Goal: Task Accomplishment & Management: Manage account settings

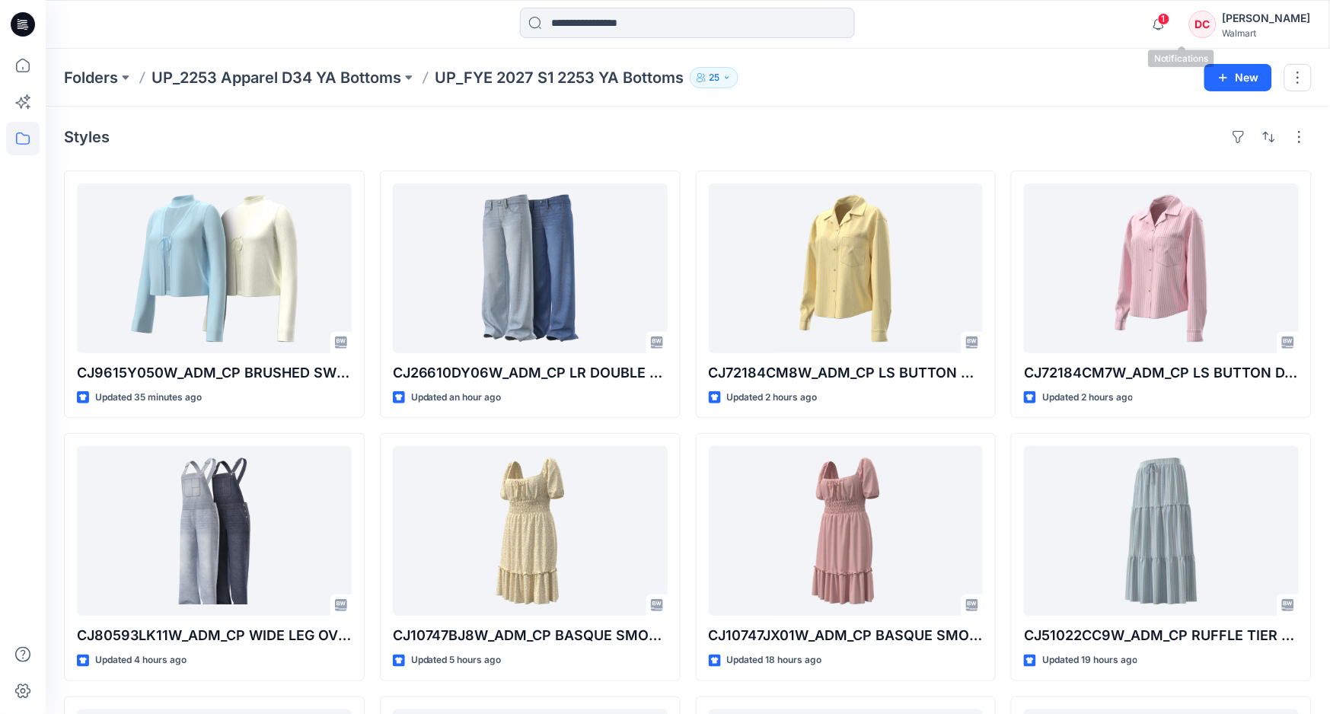
click at [1170, 23] on span "1" at bounding box center [1164, 19] width 12 height 12
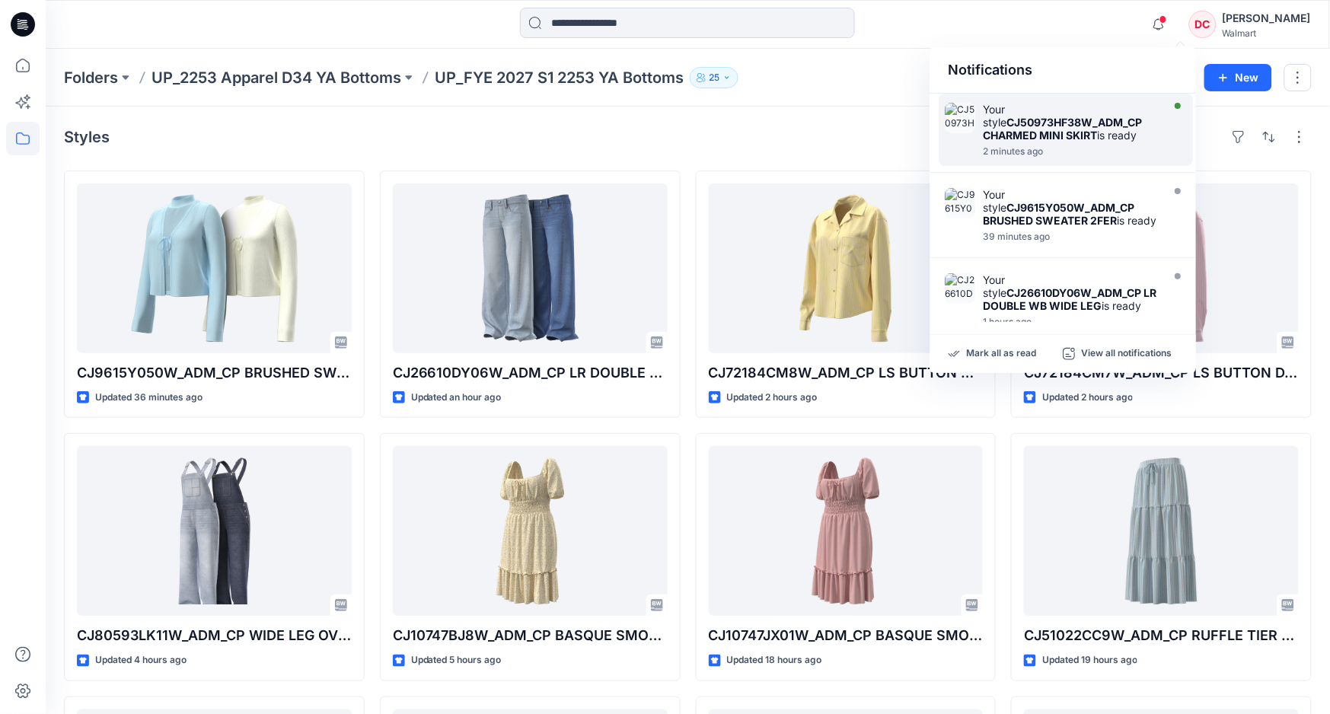
click at [1077, 155] on div "2 minutes ago" at bounding box center [1070, 151] width 175 height 11
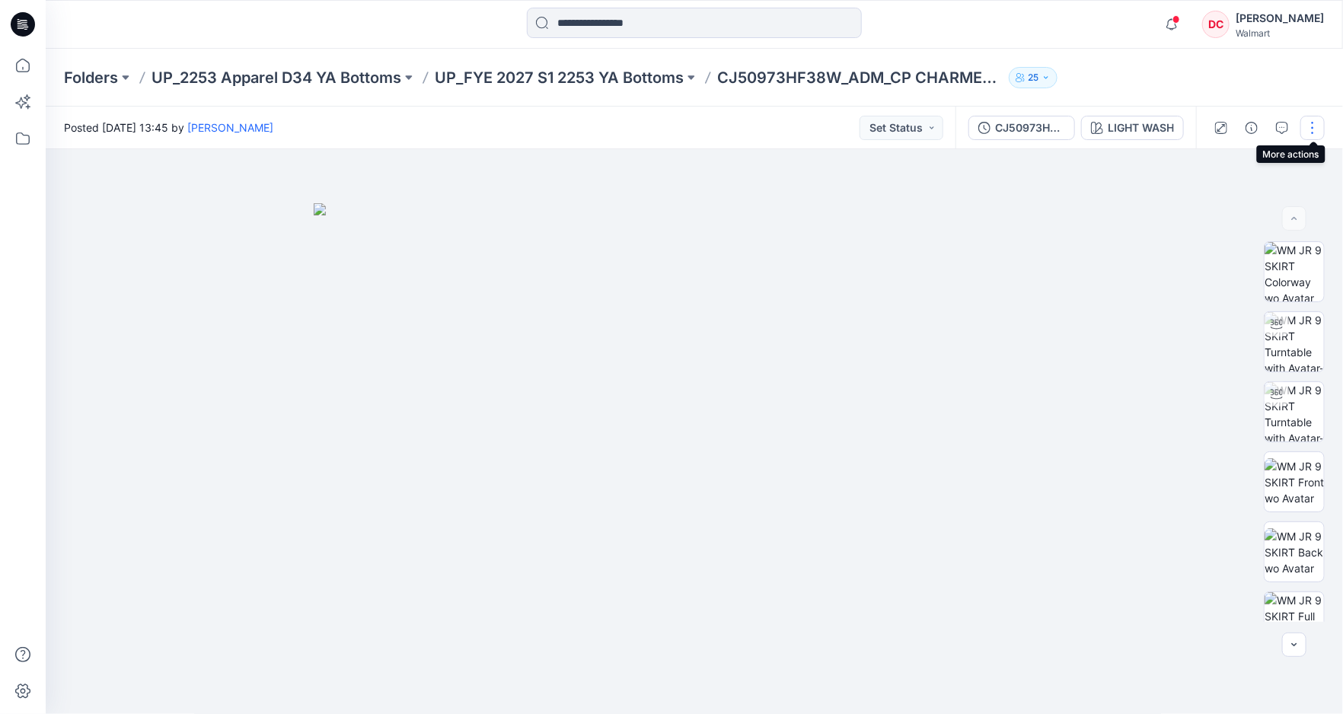
click at [1316, 125] on button "button" at bounding box center [1312, 128] width 24 height 24
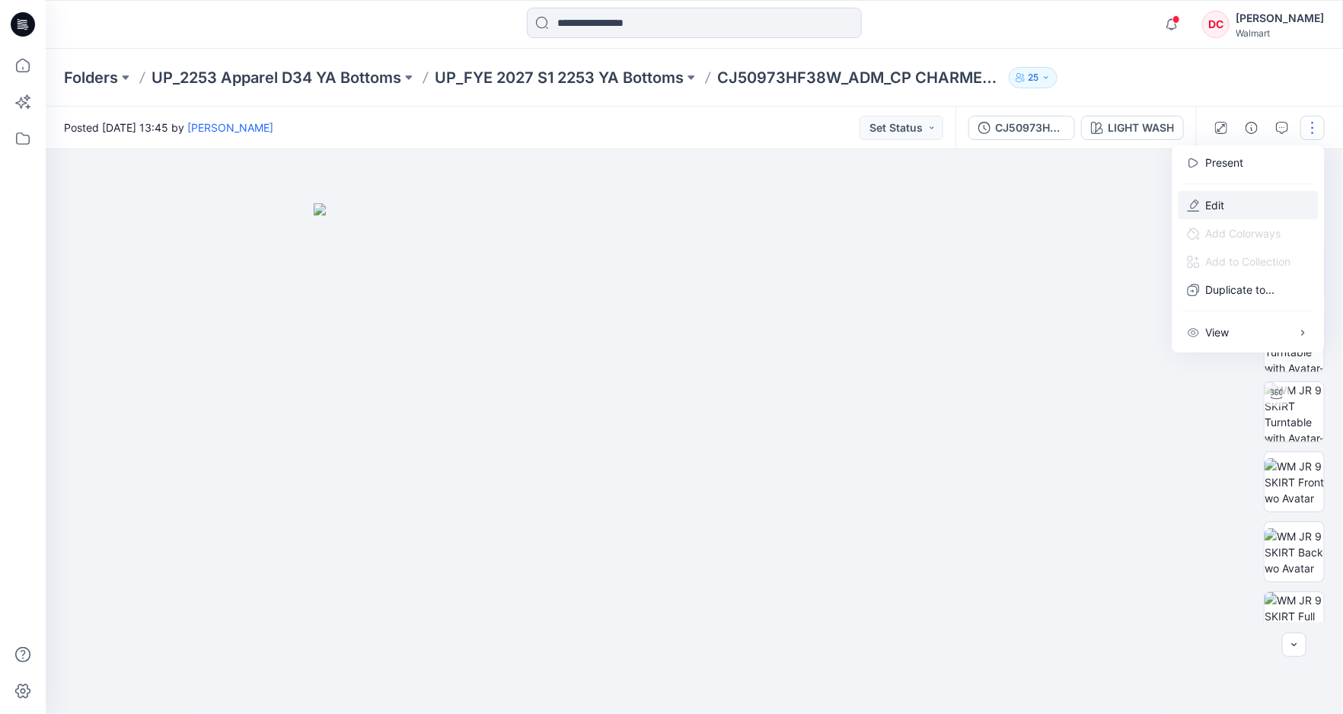
click at [1220, 206] on p "Edit" at bounding box center [1215, 205] width 19 height 16
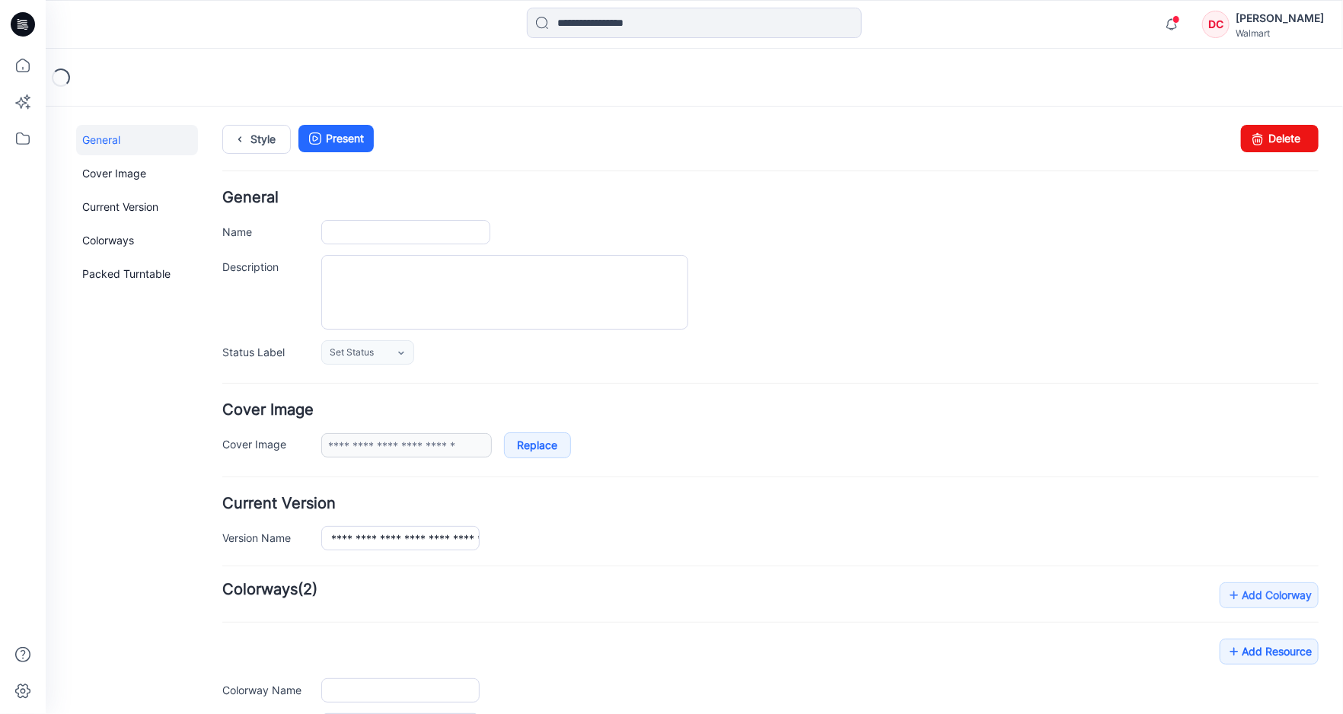
type input "**********"
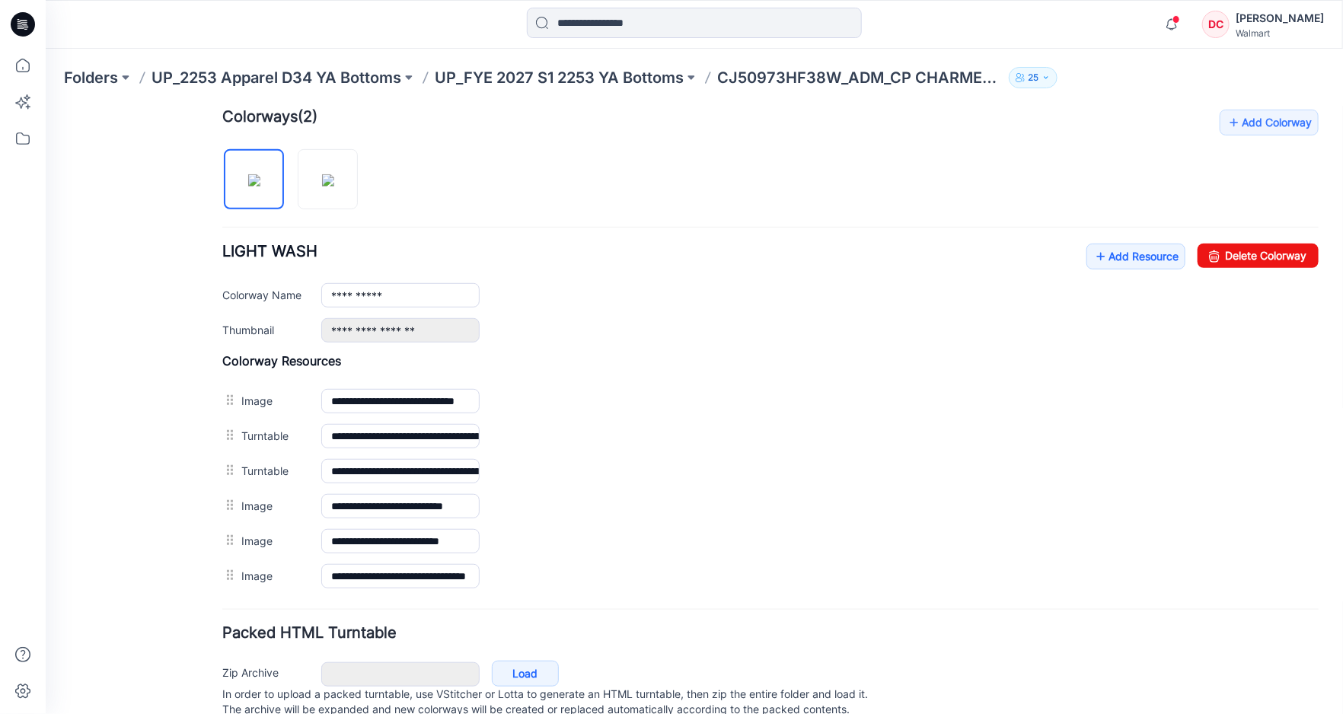
scroll to position [529, 0]
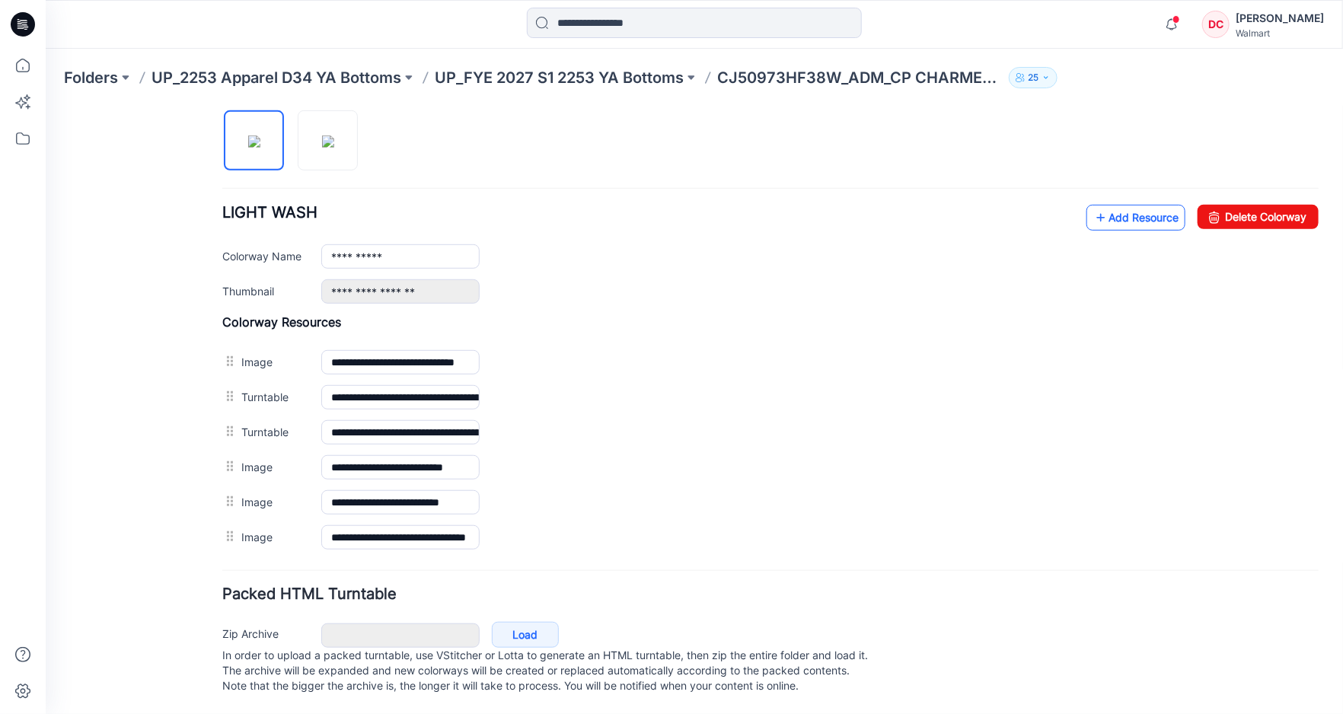
click at [1092, 205] on icon at bounding box center [1099, 217] width 15 height 24
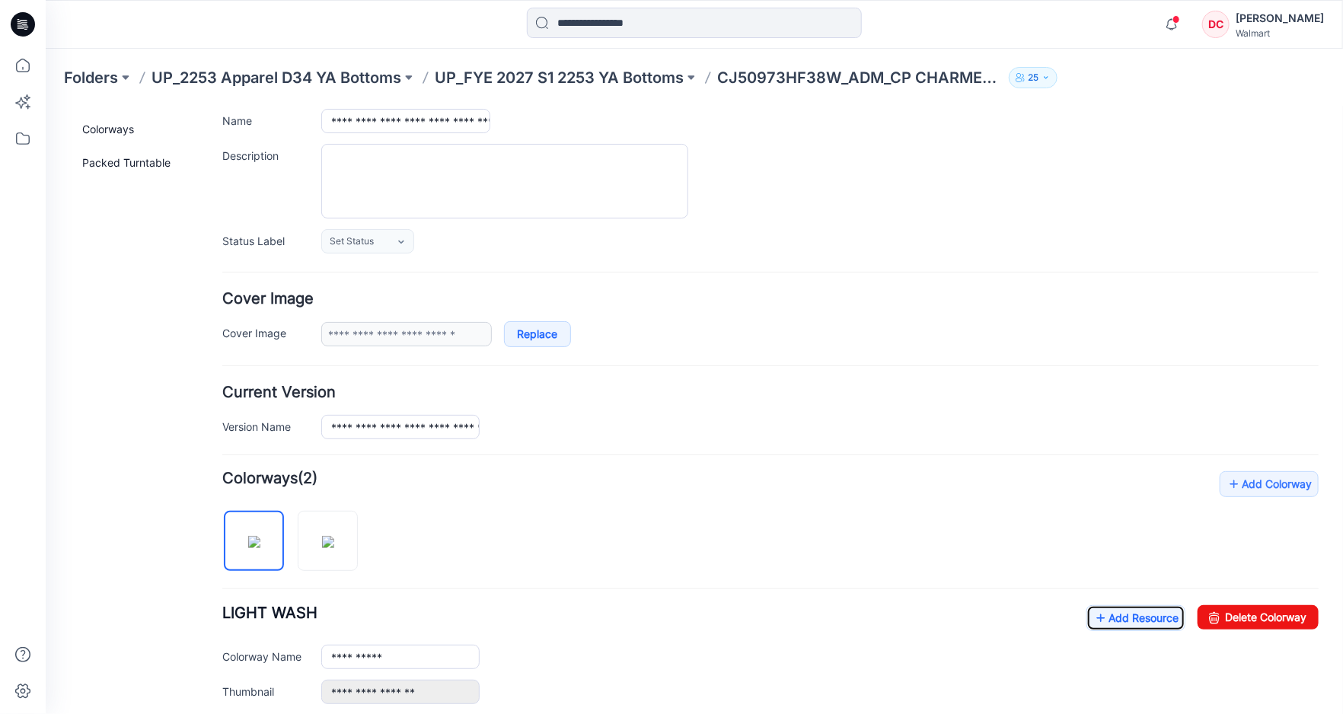
scroll to position [0, 0]
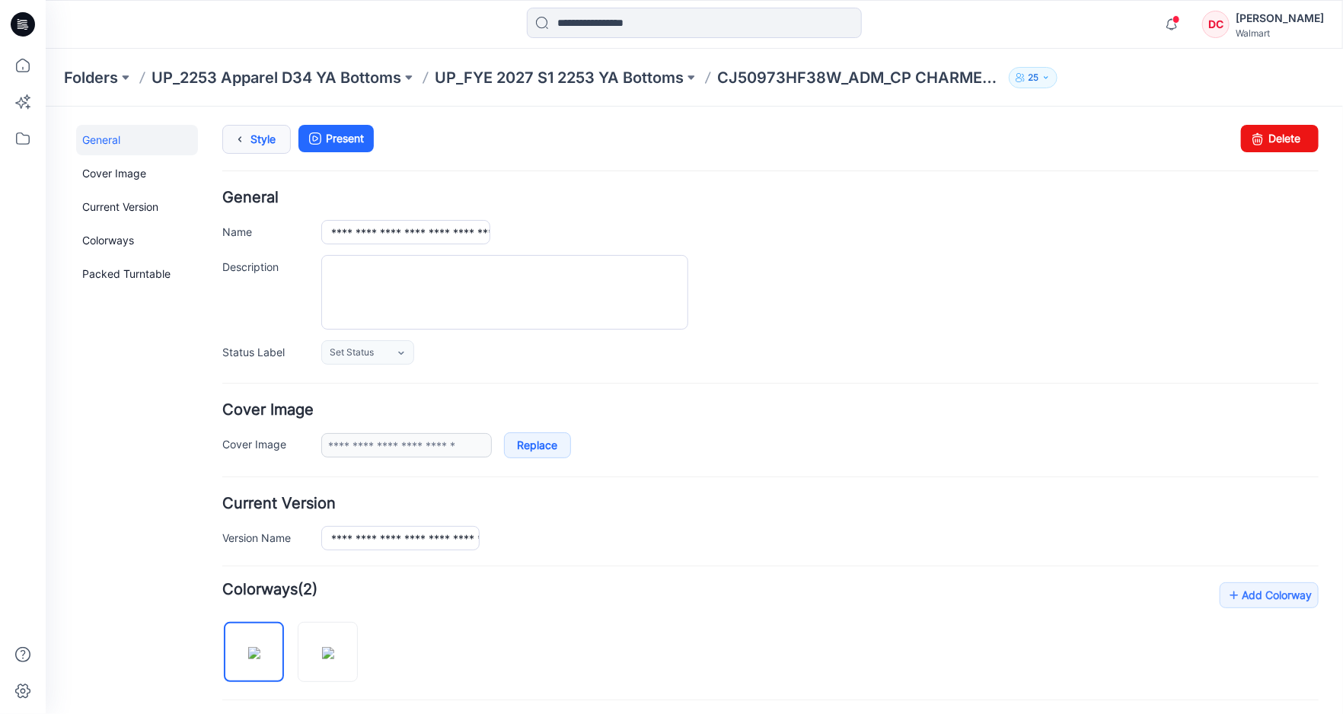
click at [234, 139] on icon at bounding box center [238, 138] width 21 height 27
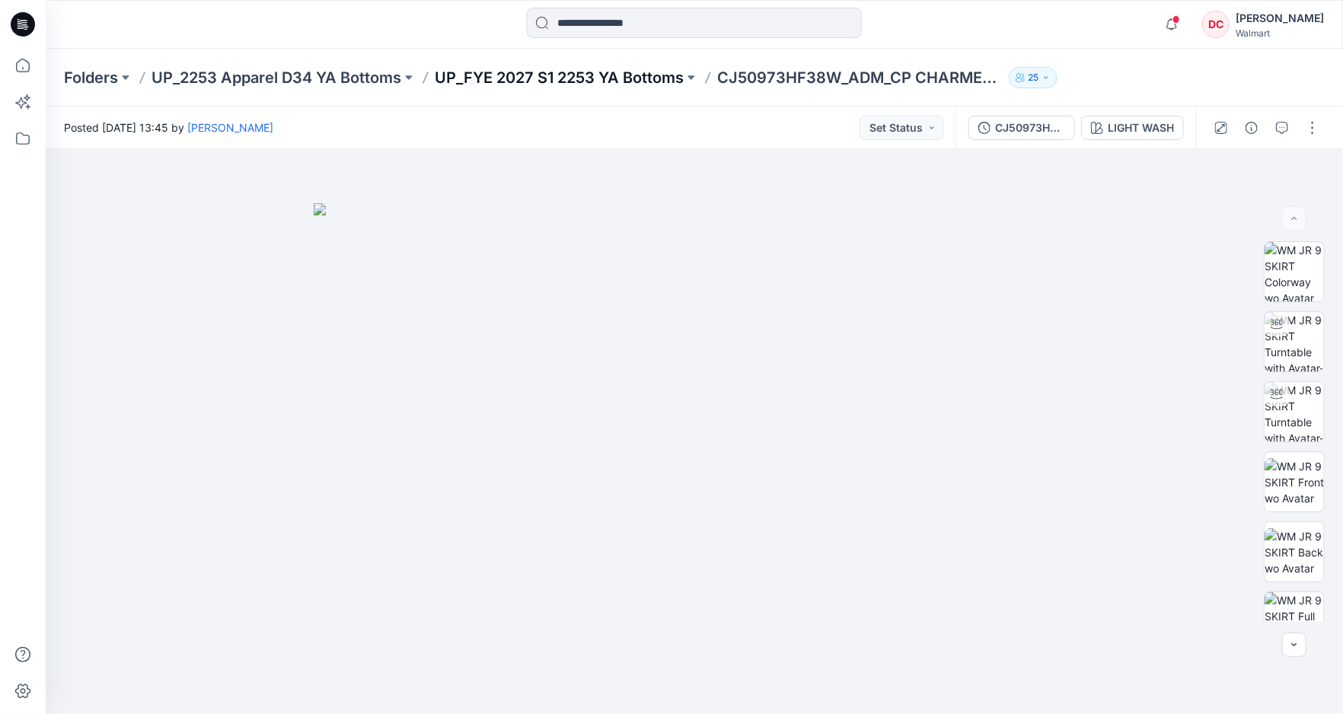
click at [633, 75] on p "UP_FYE 2027 S1 2253 YA Bottoms" at bounding box center [559, 77] width 249 height 21
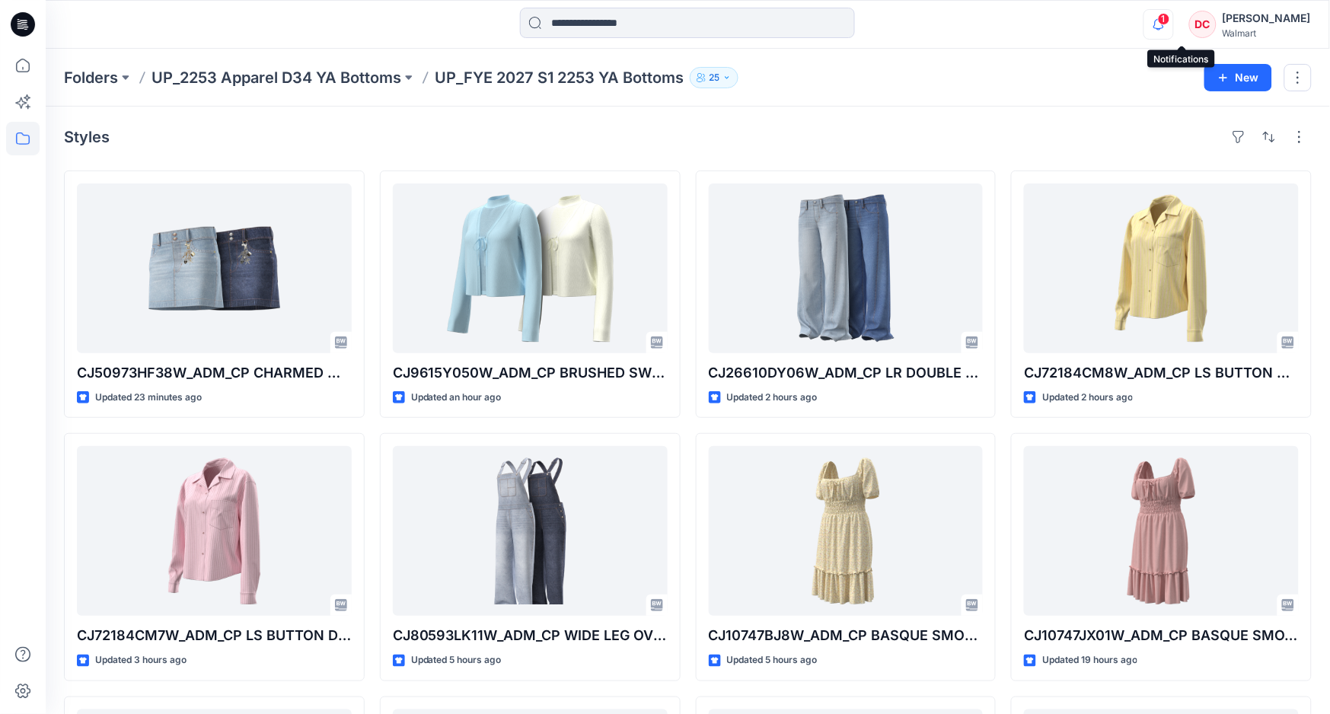
click at [1173, 17] on icon "button" at bounding box center [1158, 24] width 29 height 30
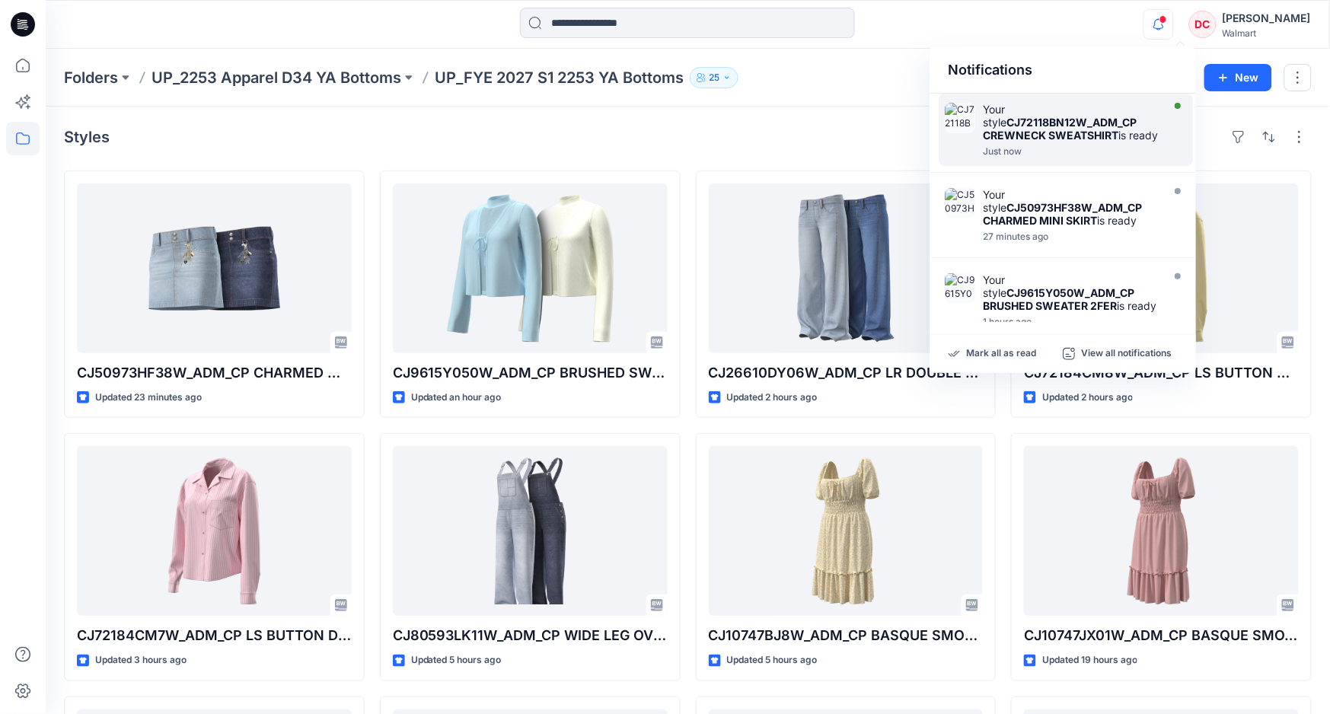
click at [1075, 123] on strong "CJ72118BN12W_ADM_CP CREWNECK SWEATSHIRT" at bounding box center [1060, 129] width 154 height 26
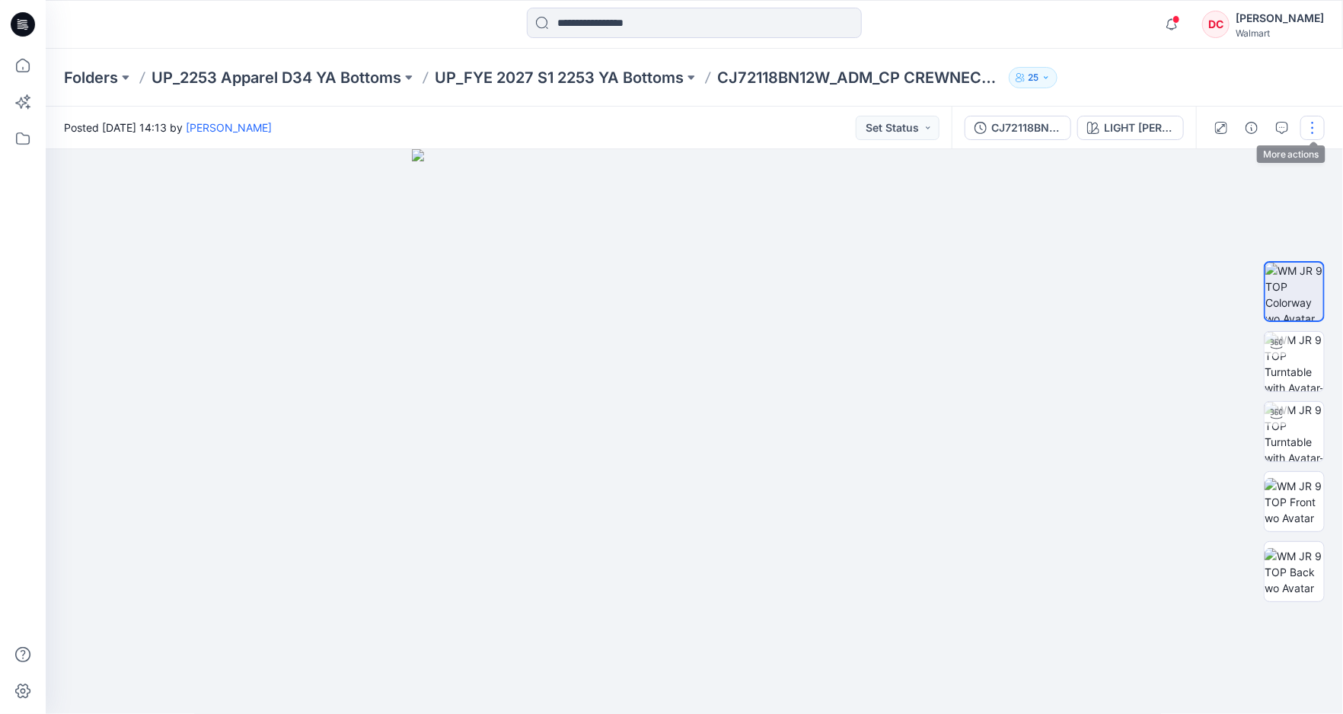
click at [1311, 126] on button "button" at bounding box center [1312, 128] width 24 height 24
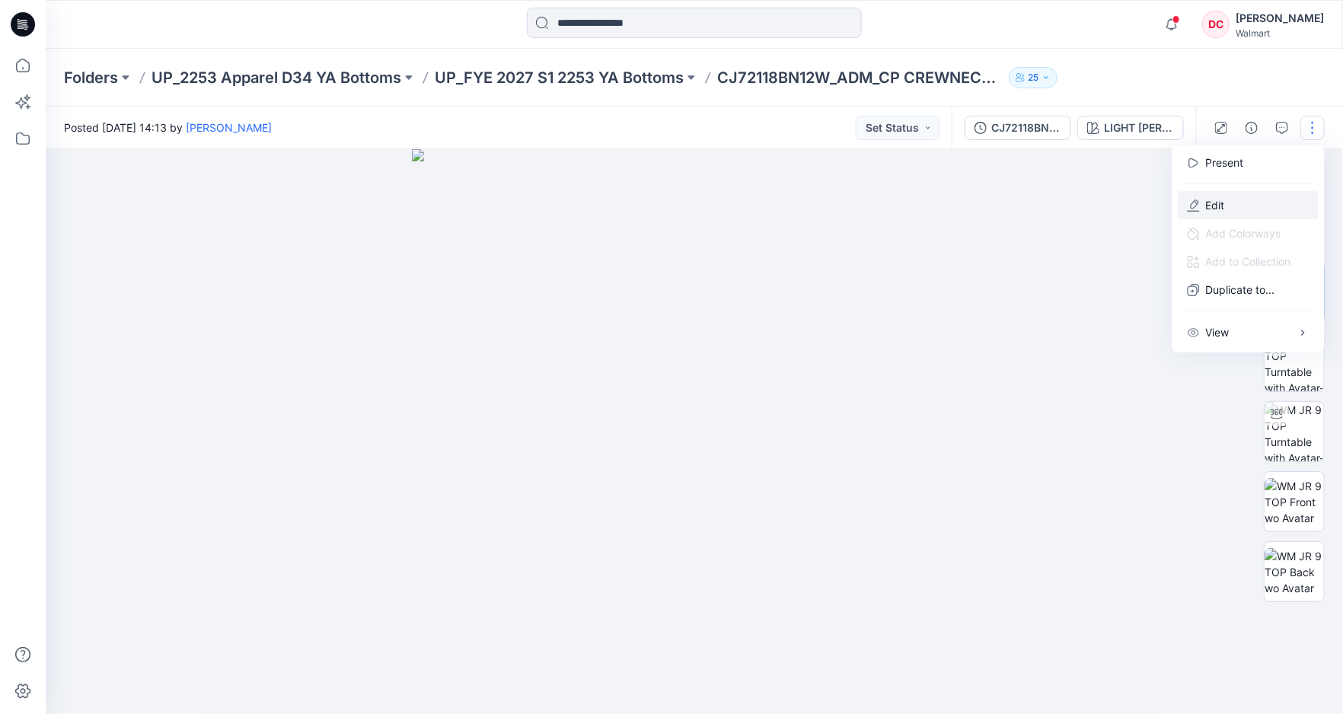
click at [1227, 205] on button "Edit" at bounding box center [1248, 205] width 140 height 28
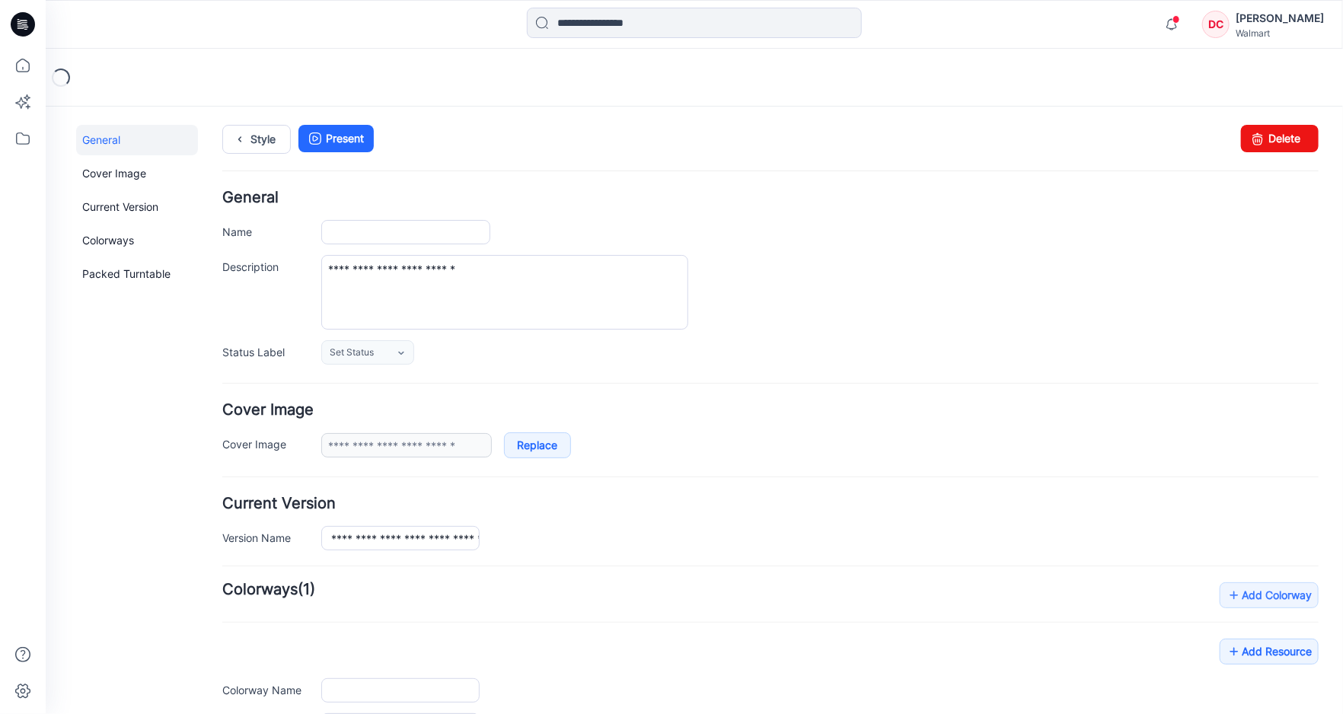
type input "**********"
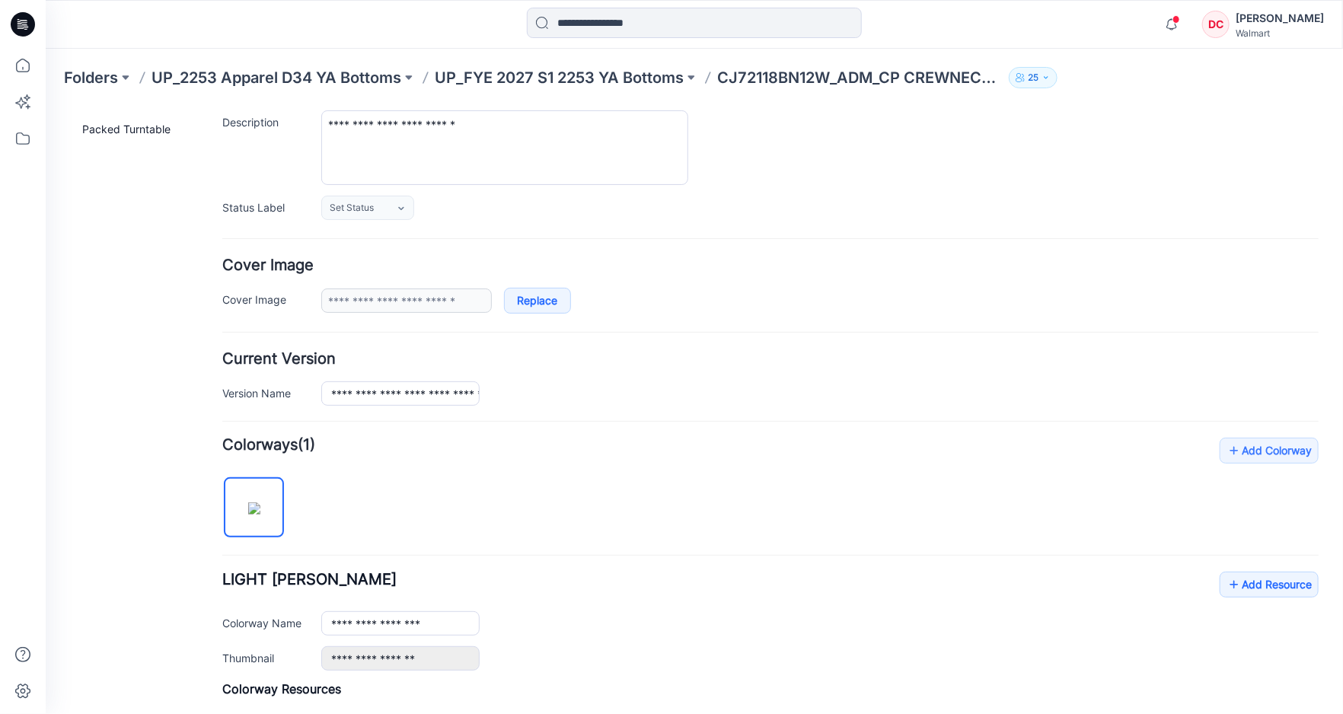
scroll to position [365, 0]
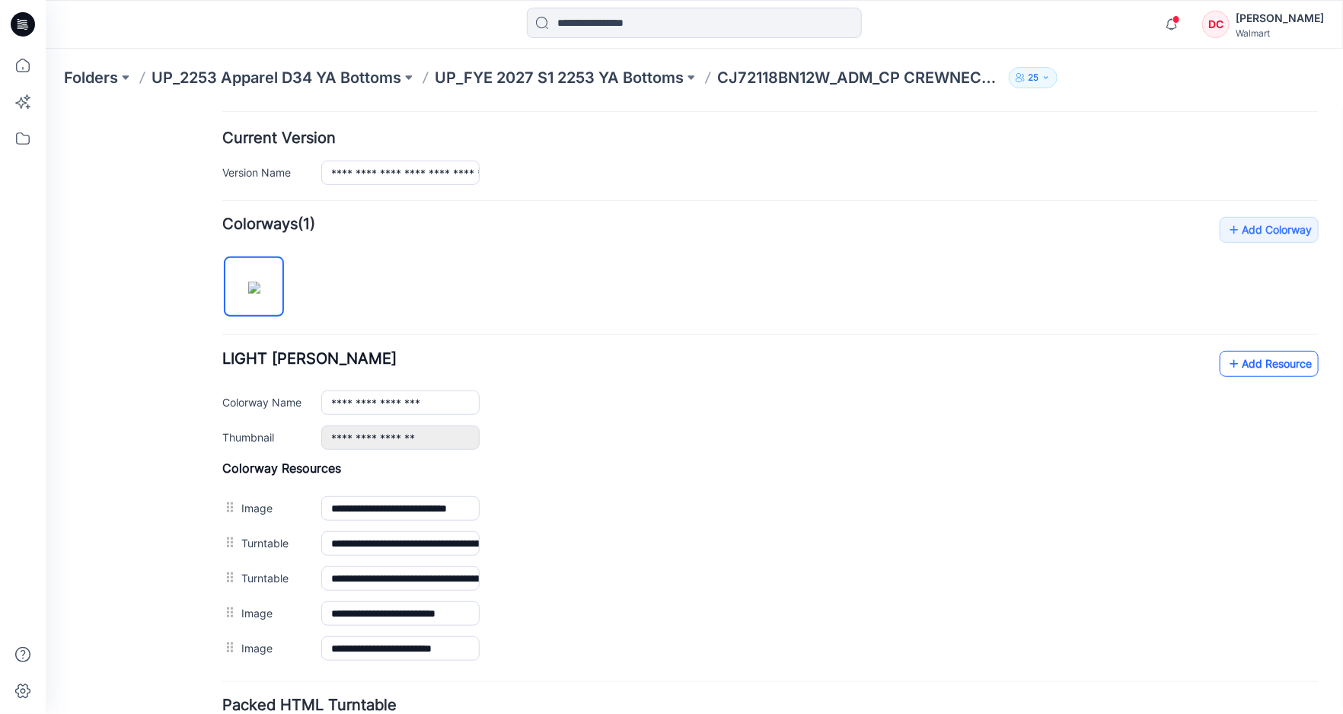
click at [1227, 367] on link "Add Resource" at bounding box center [1268, 363] width 99 height 26
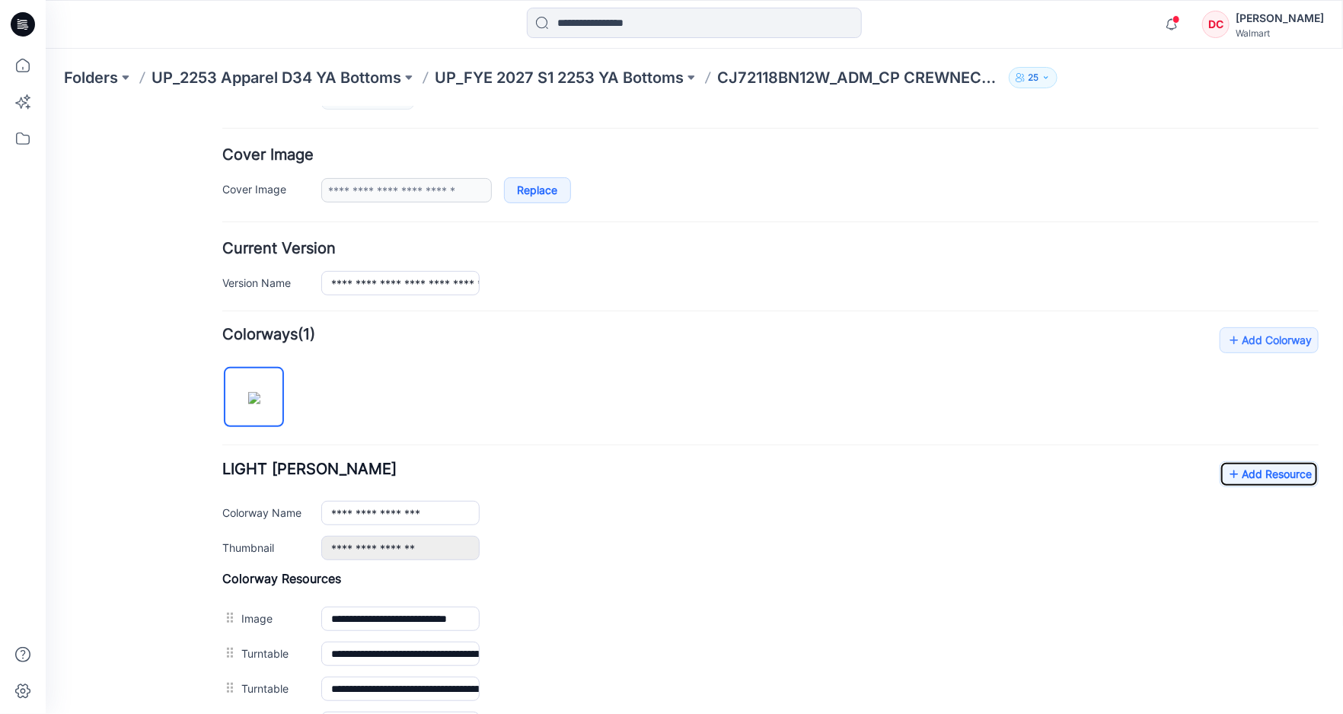
scroll to position [0, 0]
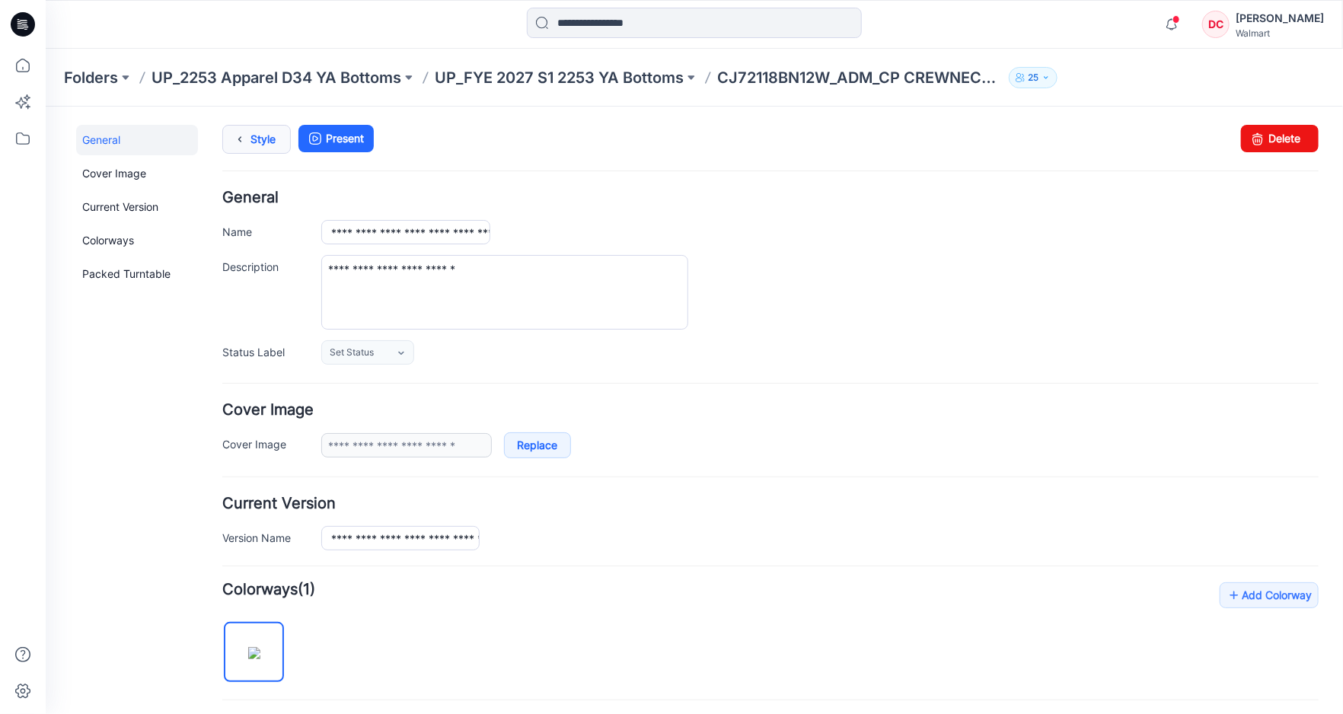
click at [237, 137] on icon at bounding box center [238, 138] width 21 height 27
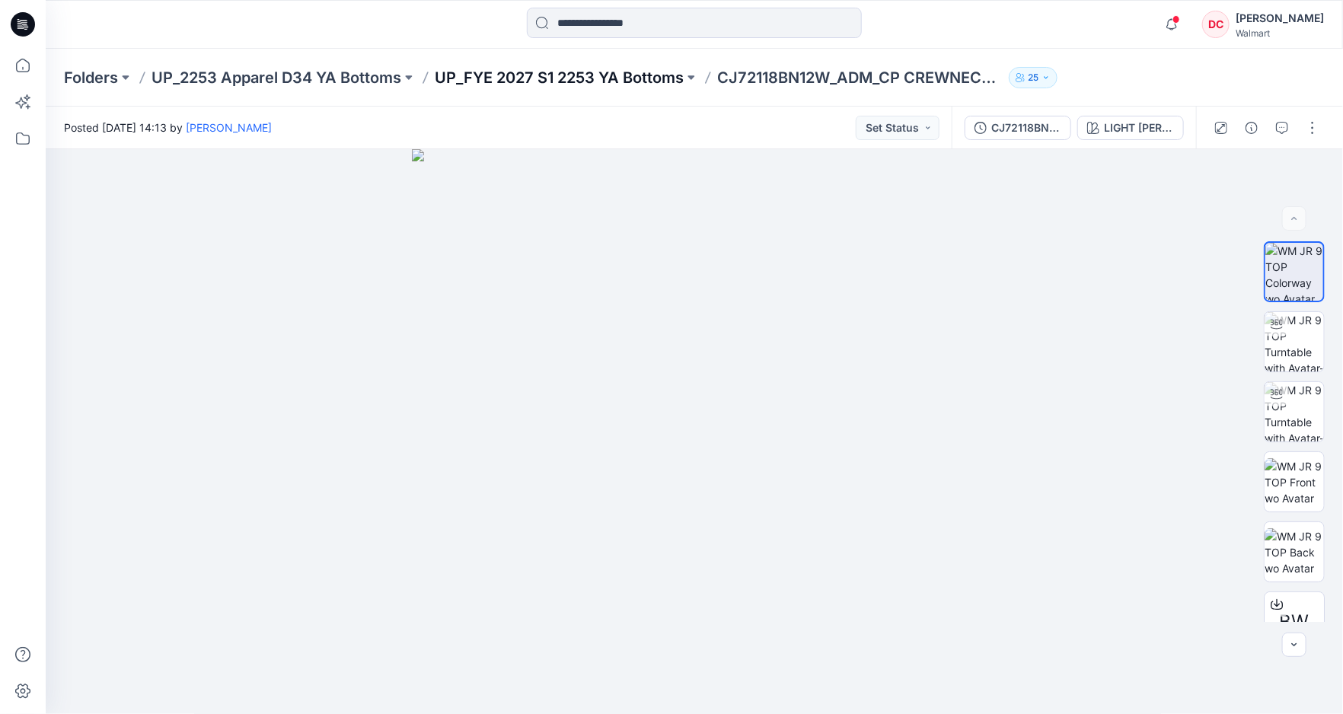
click at [645, 80] on p "UP_FYE 2027 S1 2253 YA Bottoms" at bounding box center [559, 77] width 249 height 21
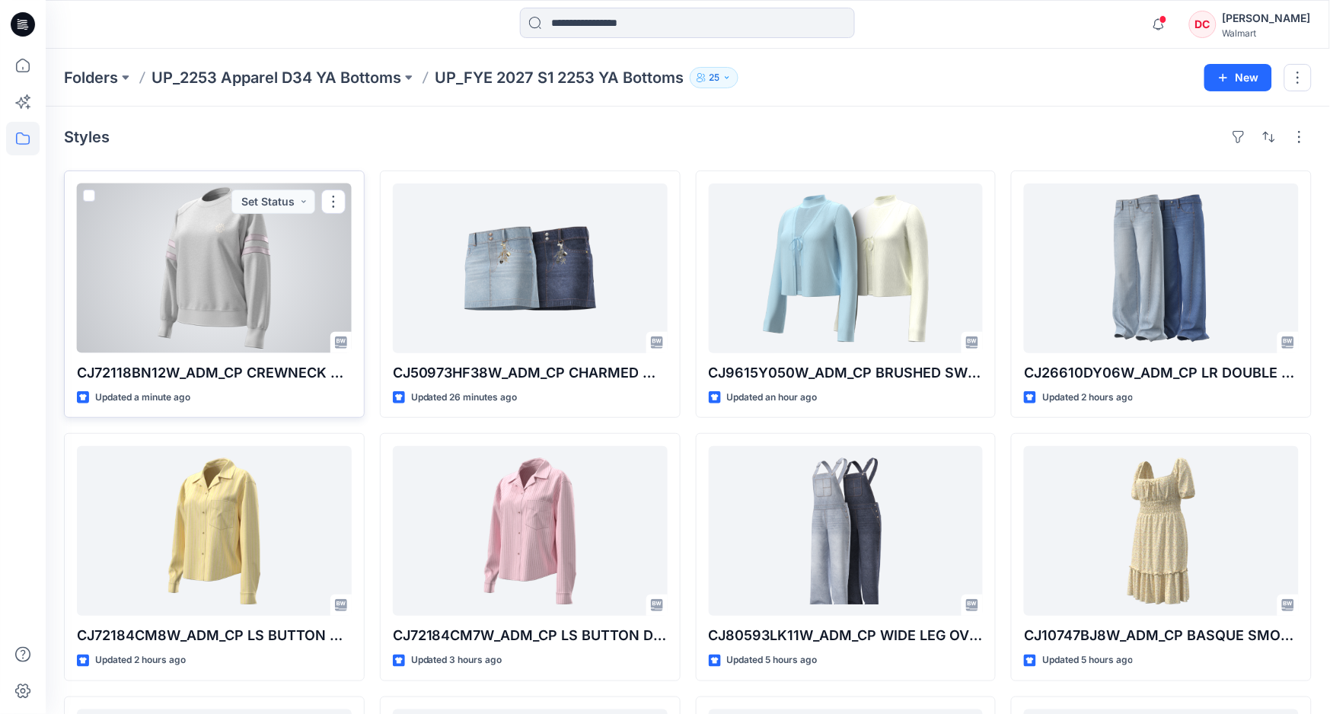
click at [158, 292] on div at bounding box center [214, 268] width 275 height 170
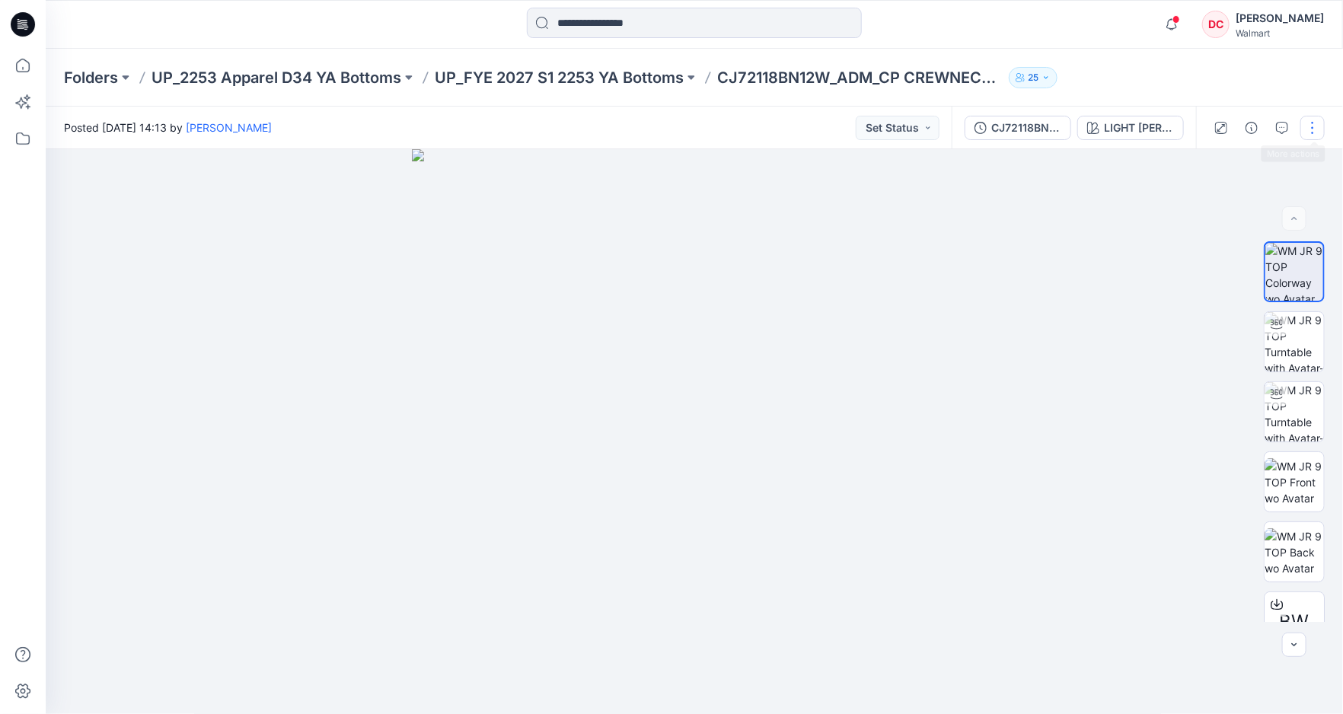
click at [1316, 128] on button "button" at bounding box center [1312, 128] width 24 height 24
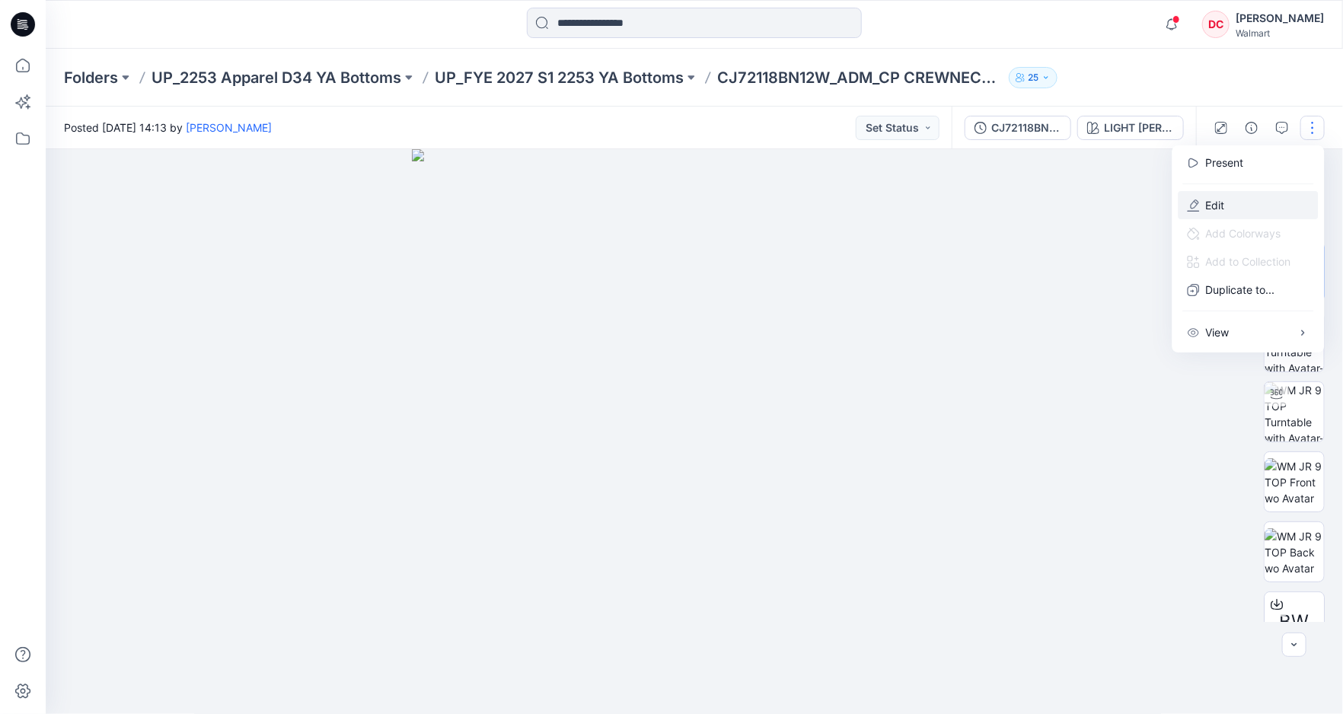
click at [1201, 204] on button "Edit" at bounding box center [1248, 205] width 140 height 28
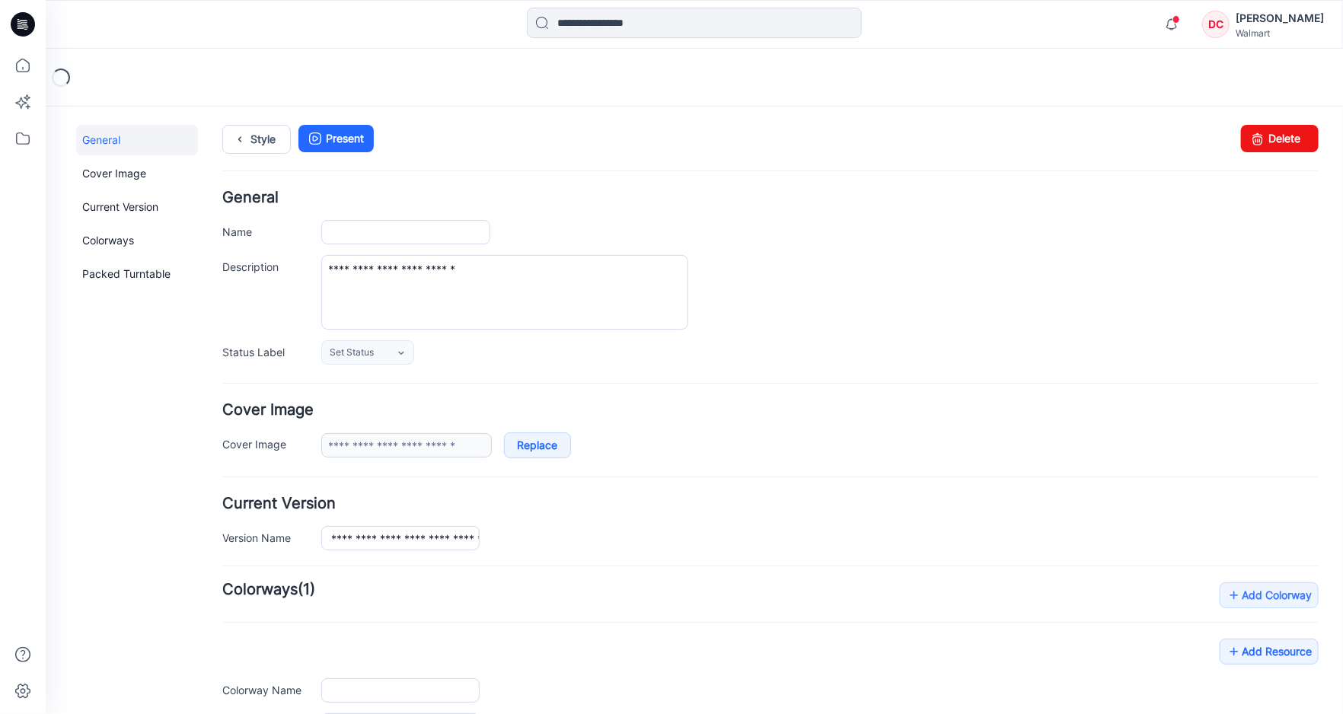
type input "**********"
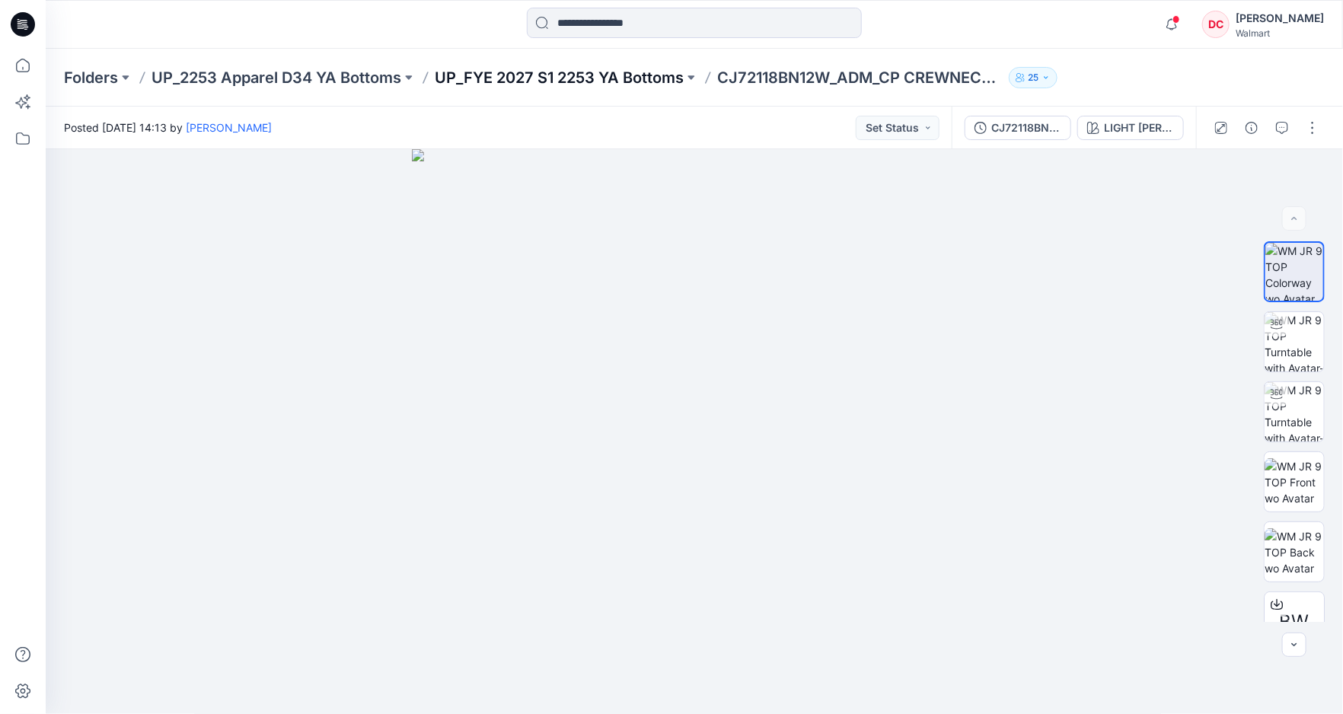
click at [483, 74] on p "UP_FYE 2027 S1 2253 YA Bottoms" at bounding box center [559, 77] width 249 height 21
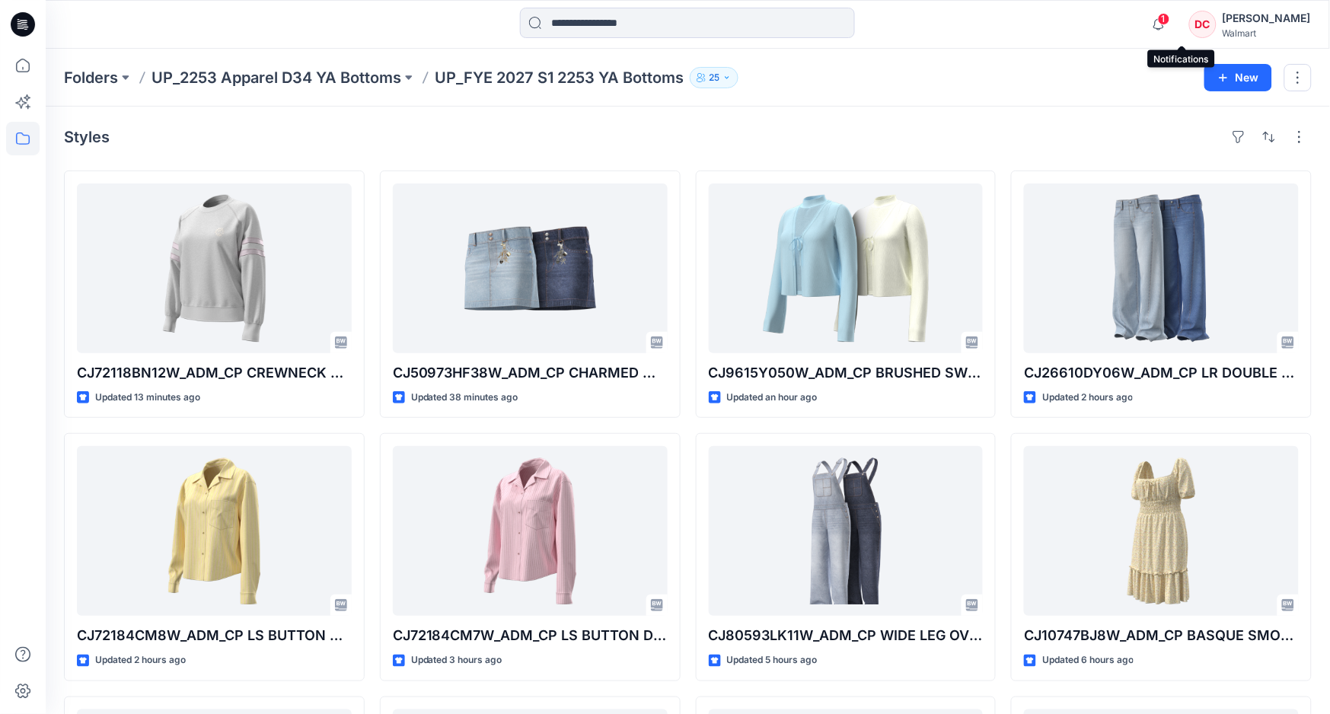
click at [1170, 19] on span "1" at bounding box center [1164, 19] width 12 height 12
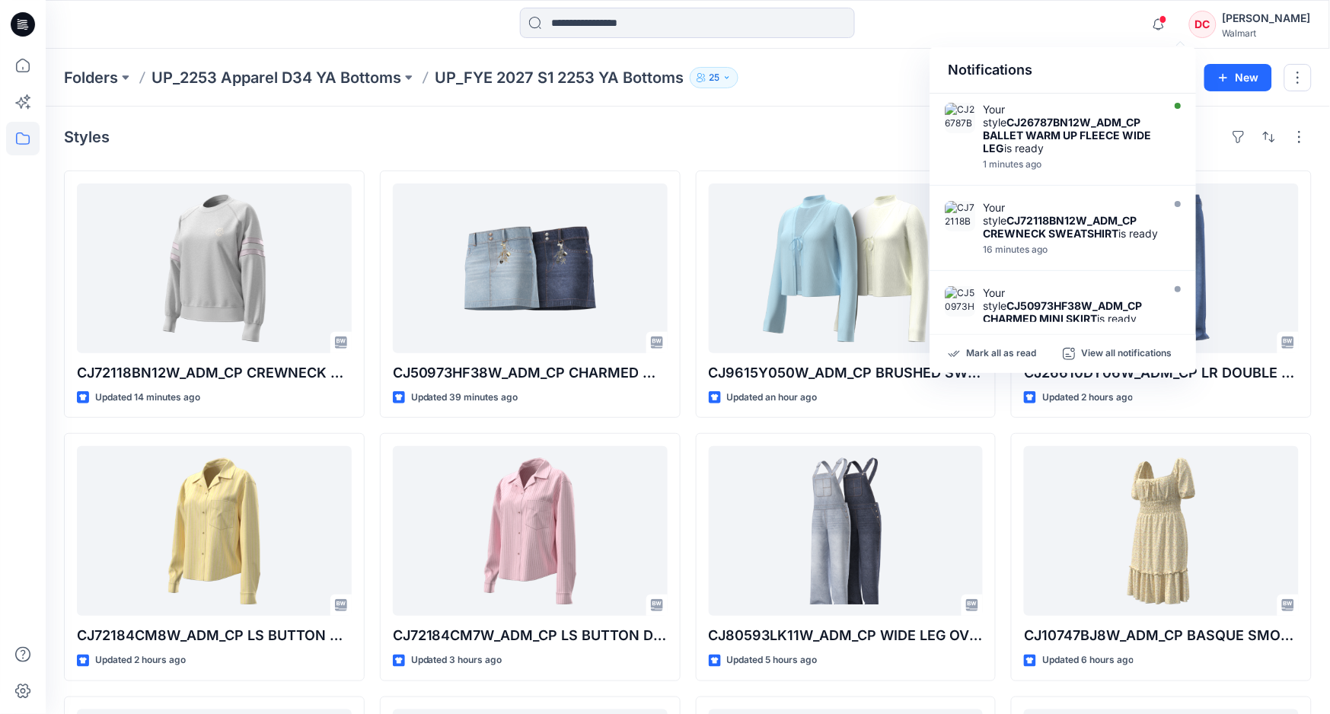
drag, startPoint x: 1023, startPoint y: 123, endPoint x: 991, endPoint y: 109, distance: 35.1
click at [1023, 123] on strong "CJ26787BN12W_ADM_CP BALLET WARM UP FLEECE WIDE LEG" at bounding box center [1067, 135] width 168 height 39
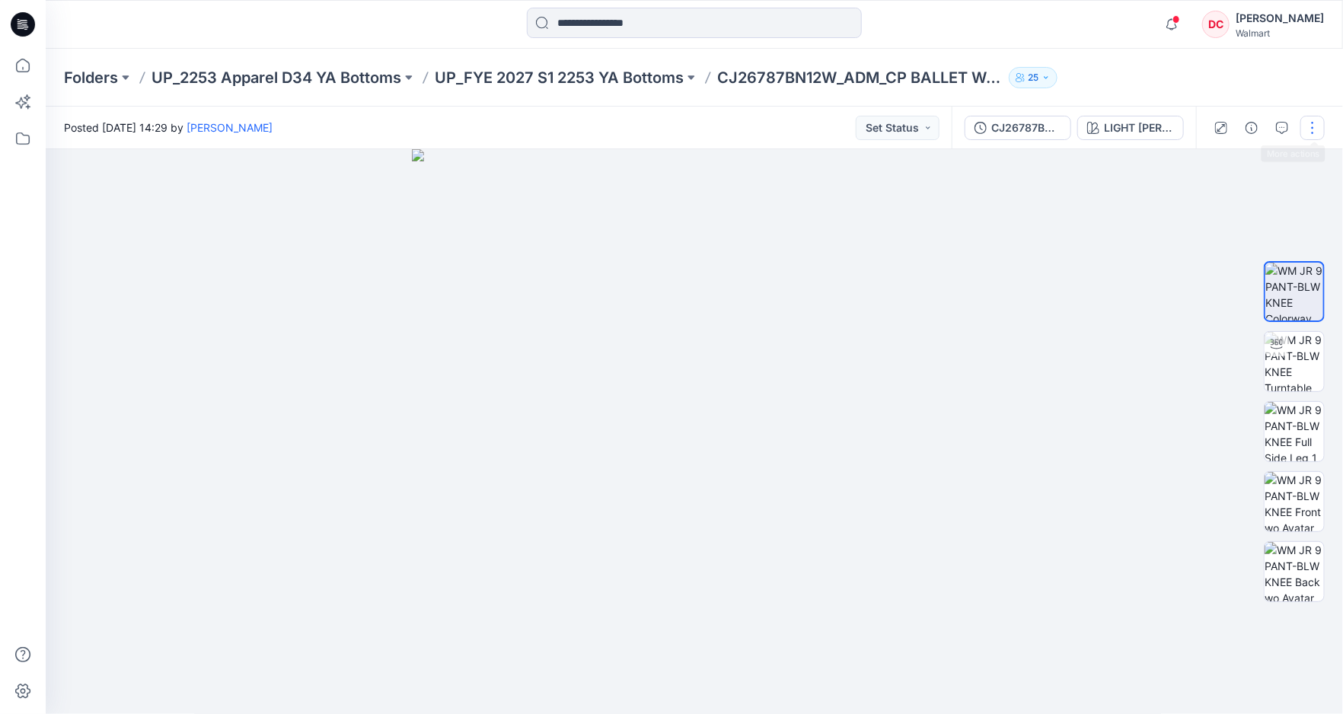
click at [1318, 129] on button "button" at bounding box center [1312, 128] width 24 height 24
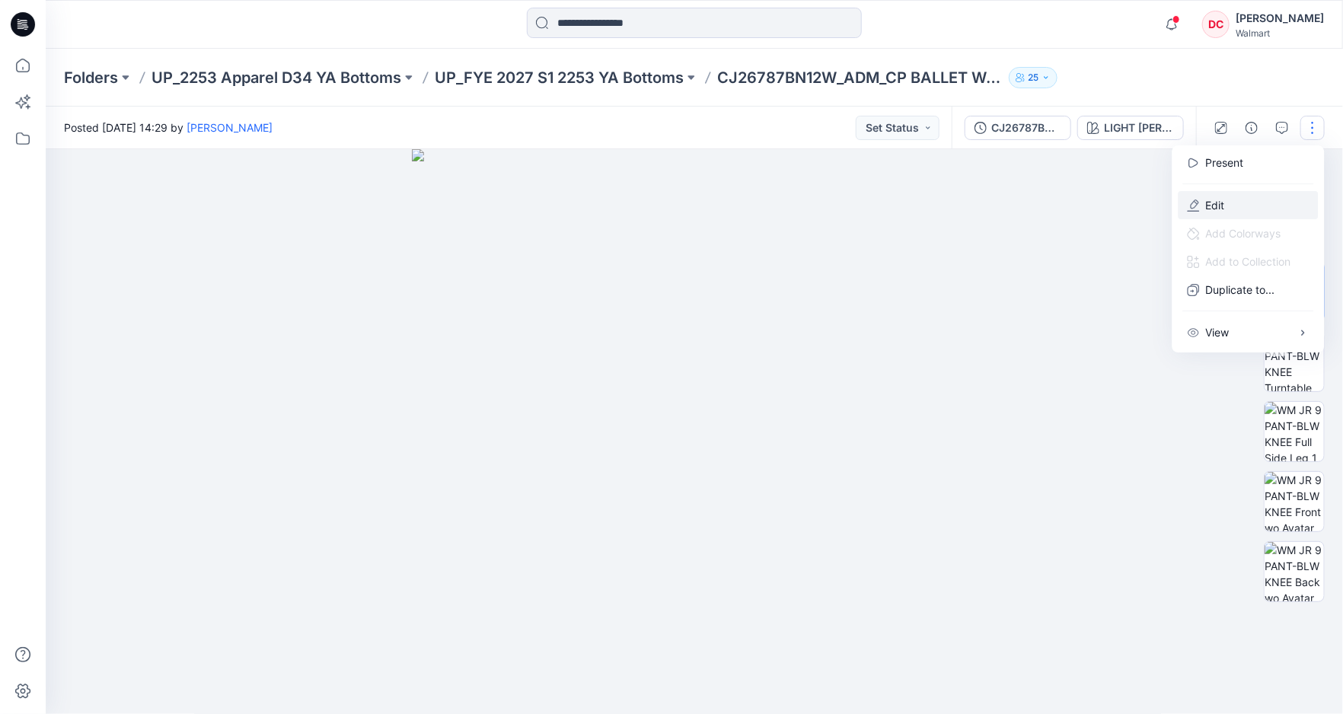
click at [1218, 203] on p "Edit" at bounding box center [1215, 205] width 19 height 16
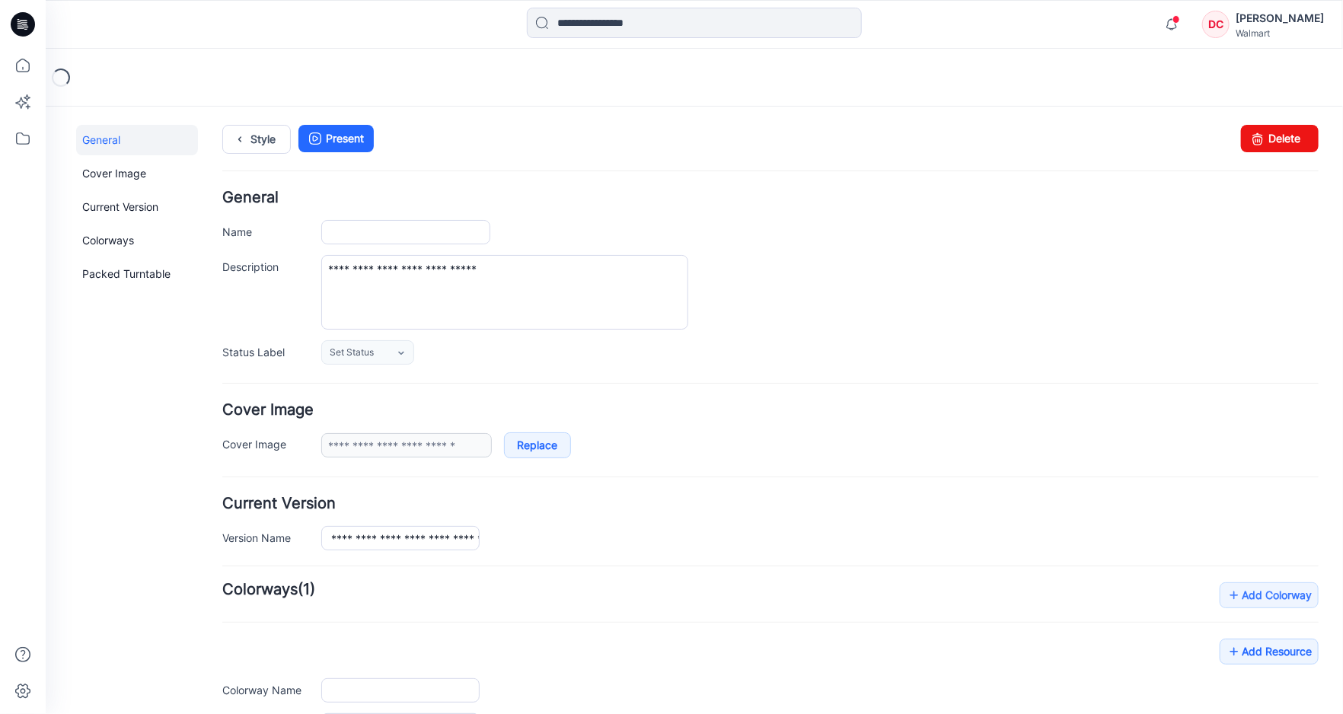
type input "**********"
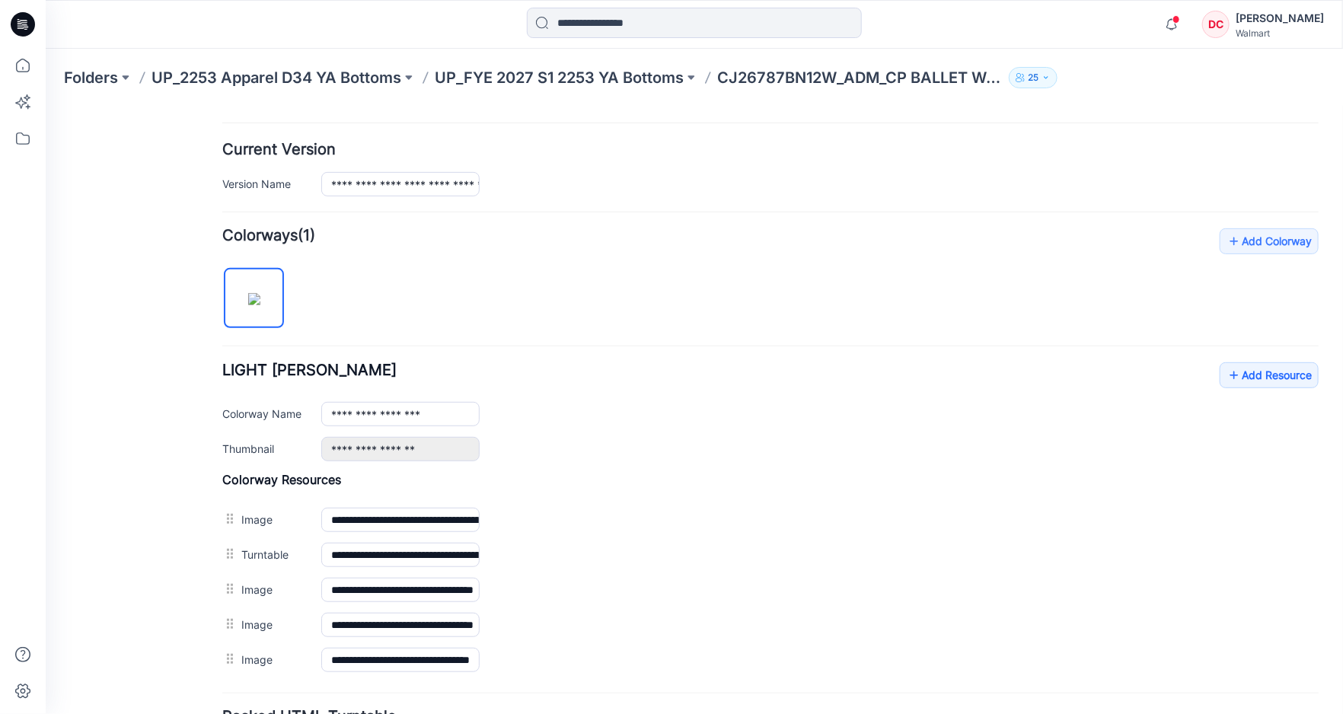
scroll to position [355, 0]
click at [1228, 373] on link "Add Resource" at bounding box center [1268, 374] width 99 height 26
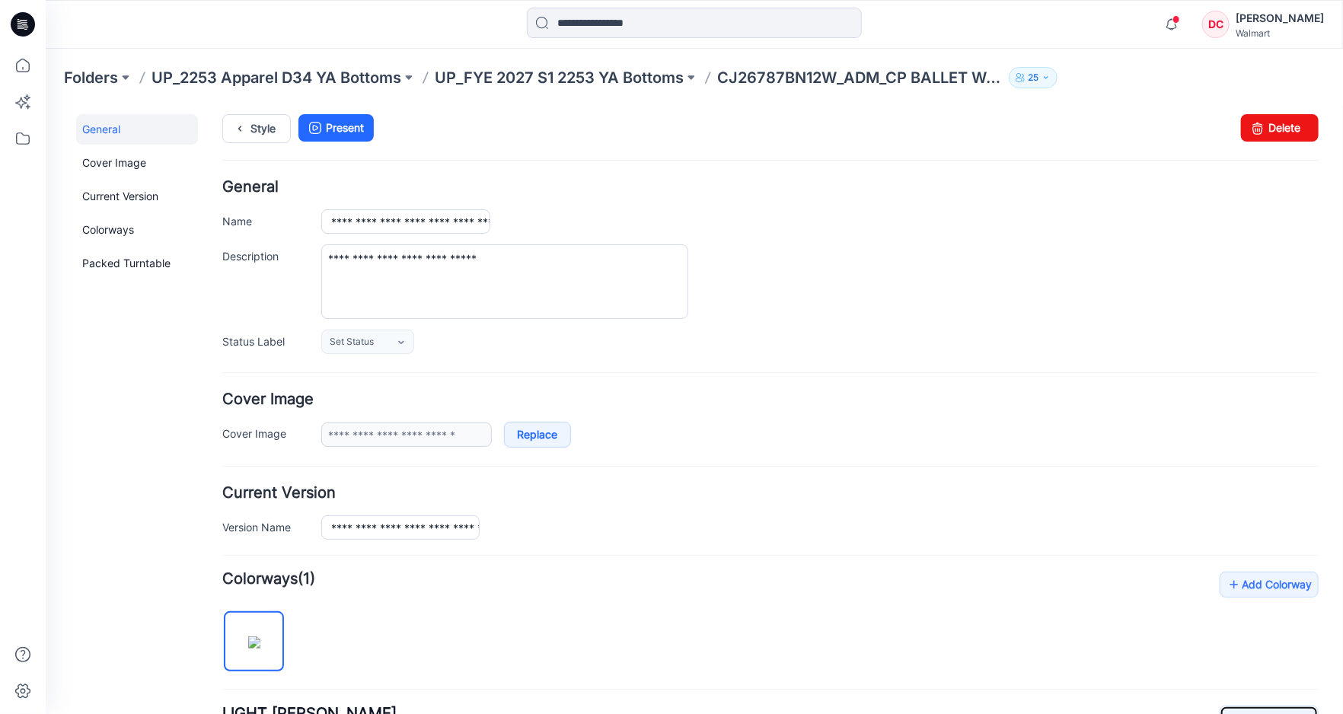
scroll to position [0, 0]
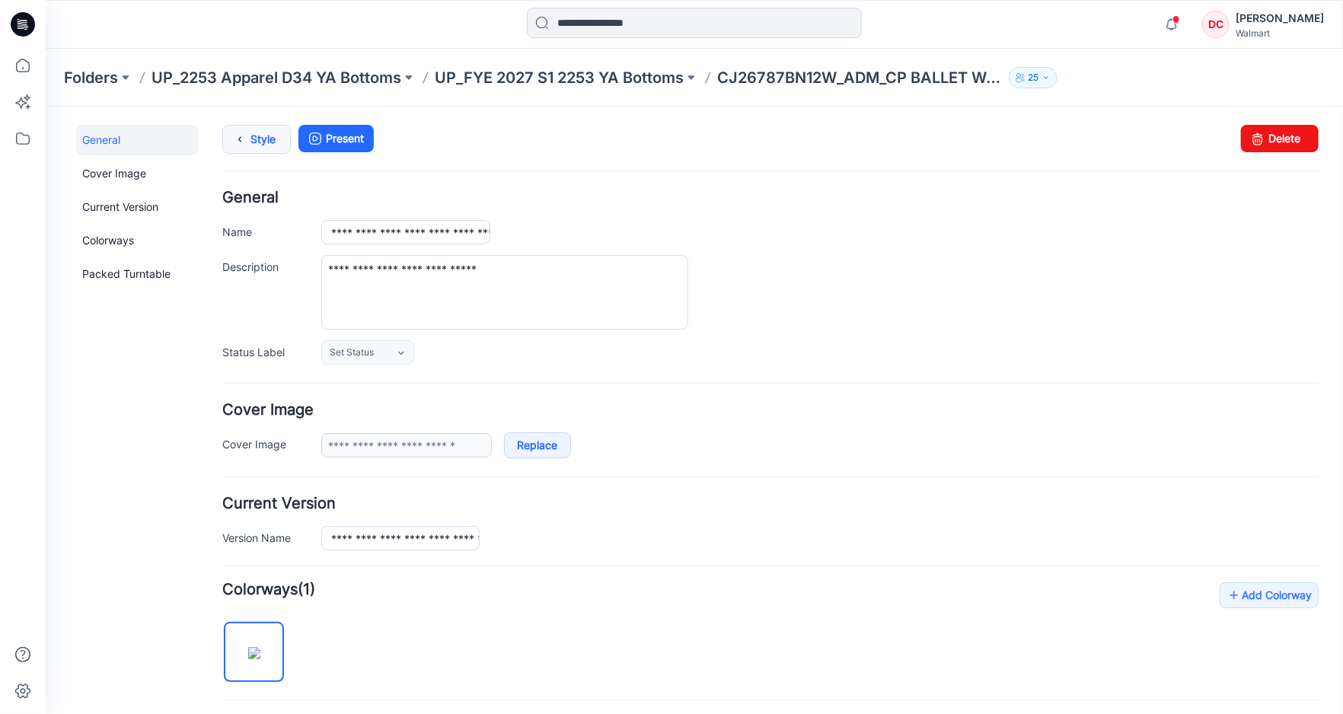
click at [259, 137] on link "Style" at bounding box center [256, 138] width 69 height 29
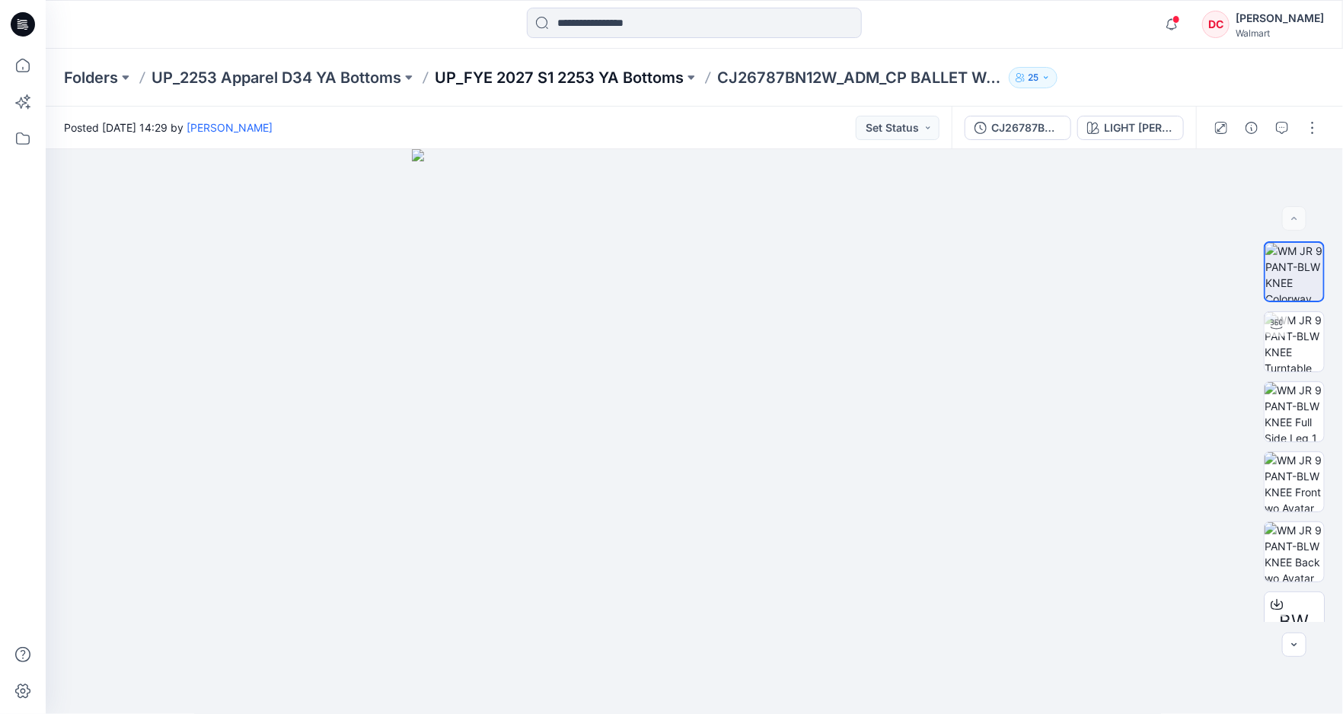
click at [534, 72] on p "UP_FYE 2027 S1 2253 YA Bottoms" at bounding box center [559, 77] width 249 height 21
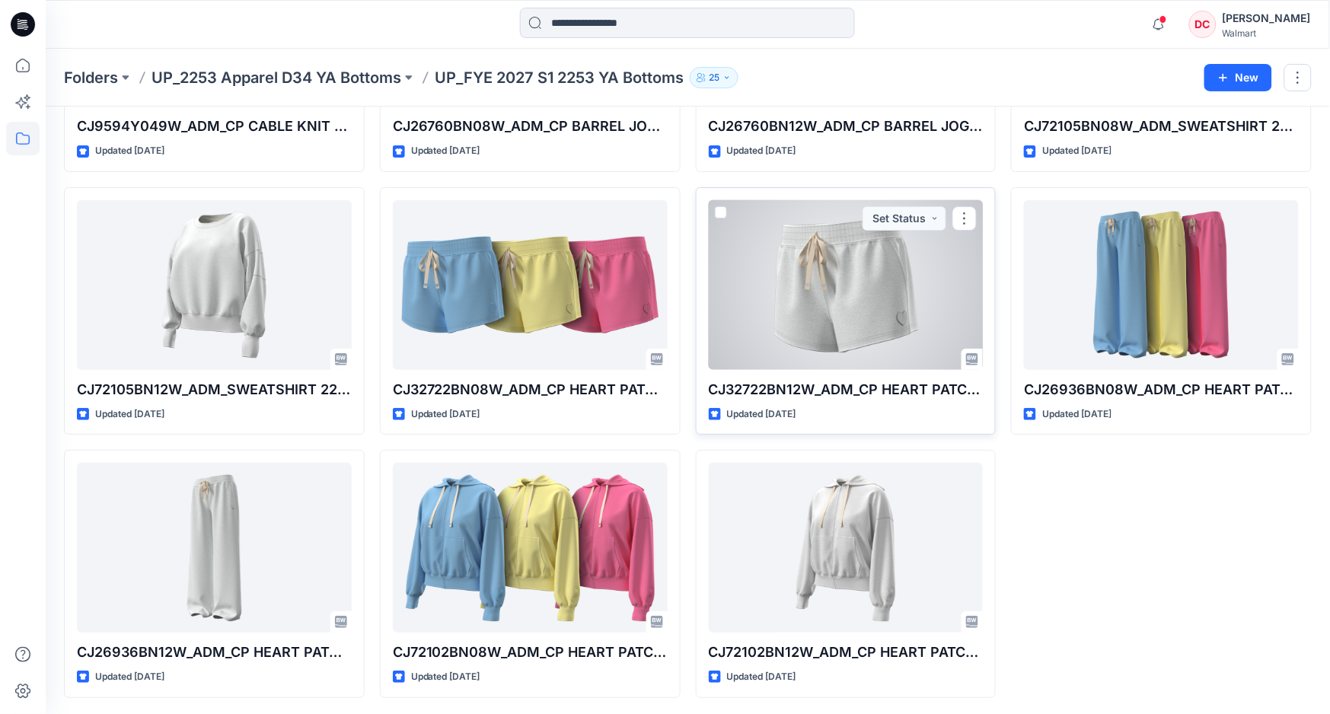
scroll to position [1563, 0]
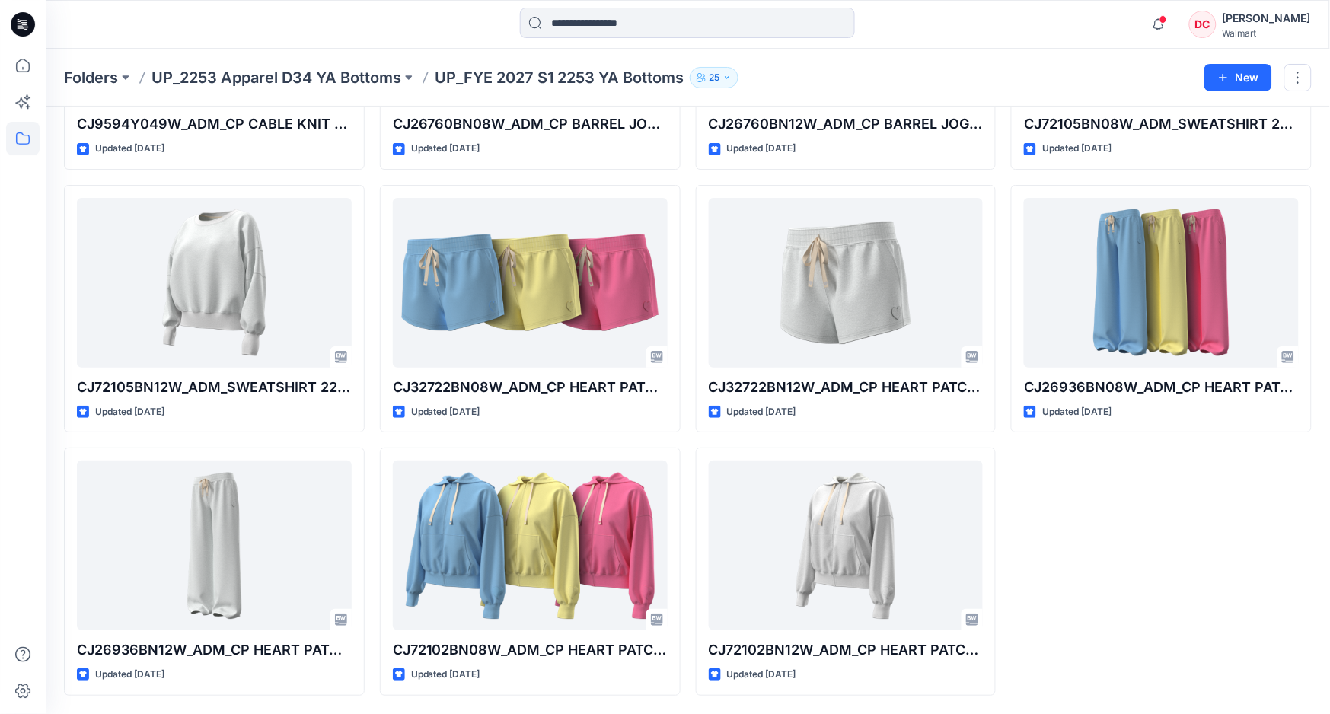
click at [1271, 16] on div "[PERSON_NAME]" at bounding box center [1266, 18] width 88 height 18
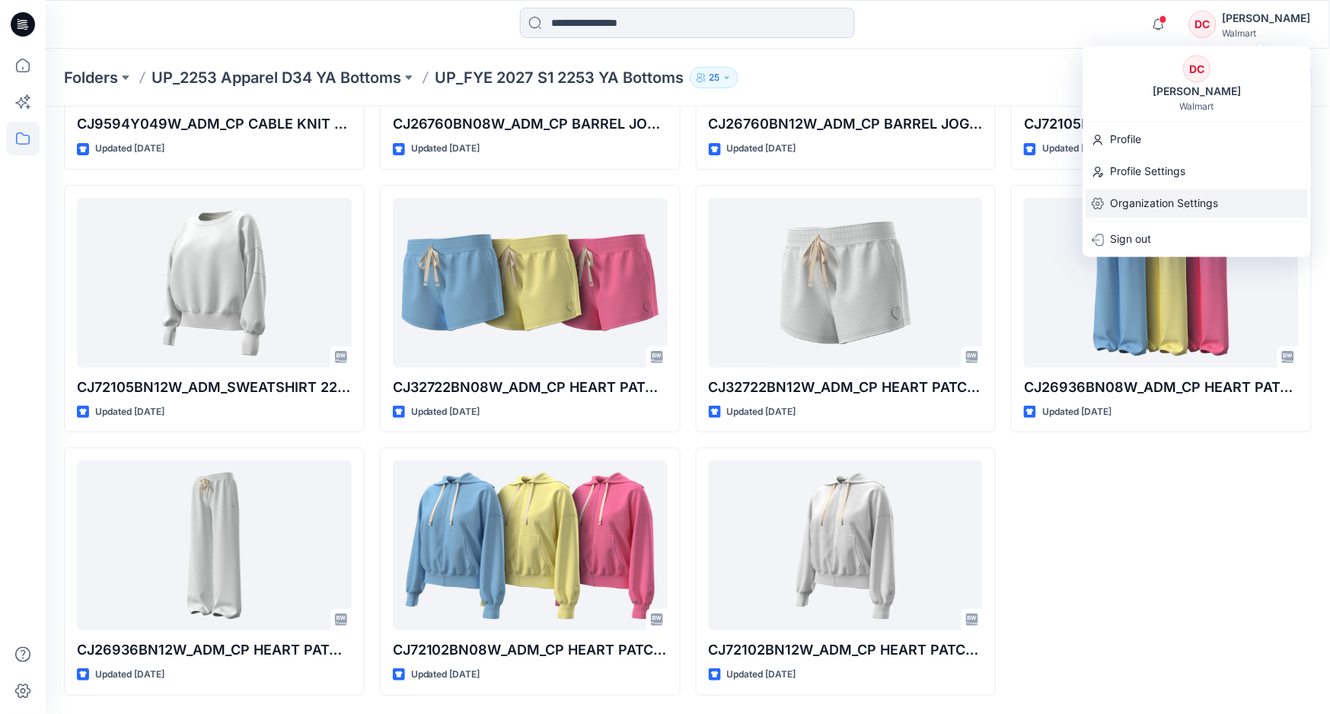
click at [1145, 199] on p "Organization Settings" at bounding box center [1164, 203] width 108 height 29
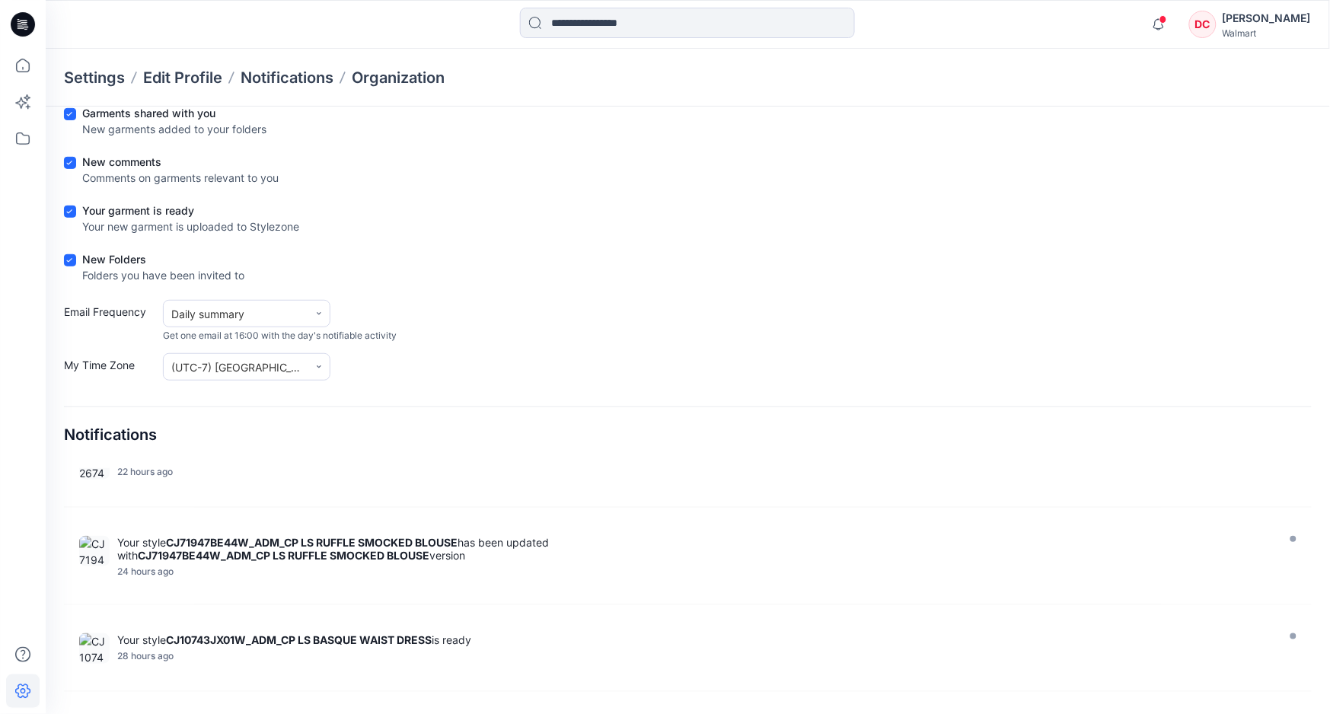
scroll to position [1287, 0]
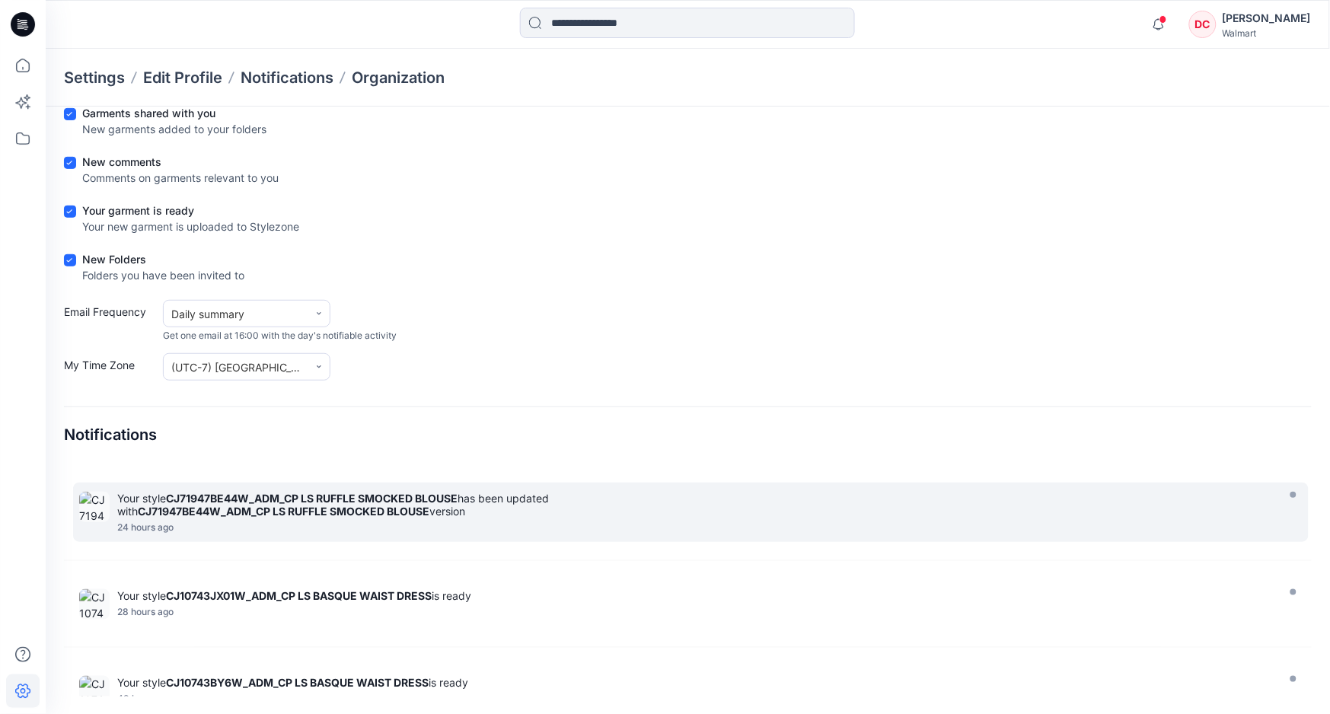
click at [281, 533] on div "24 hours ago" at bounding box center [694, 527] width 1155 height 11
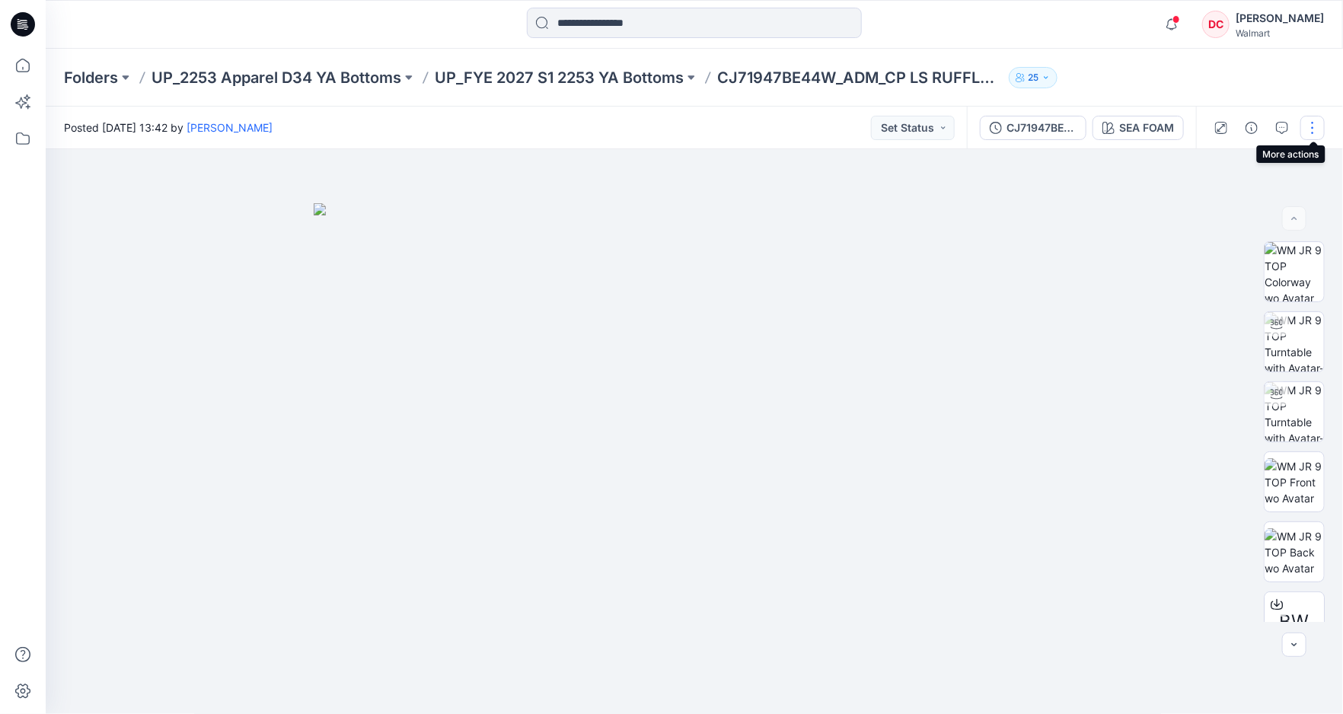
click at [1310, 131] on button "button" at bounding box center [1312, 128] width 24 height 24
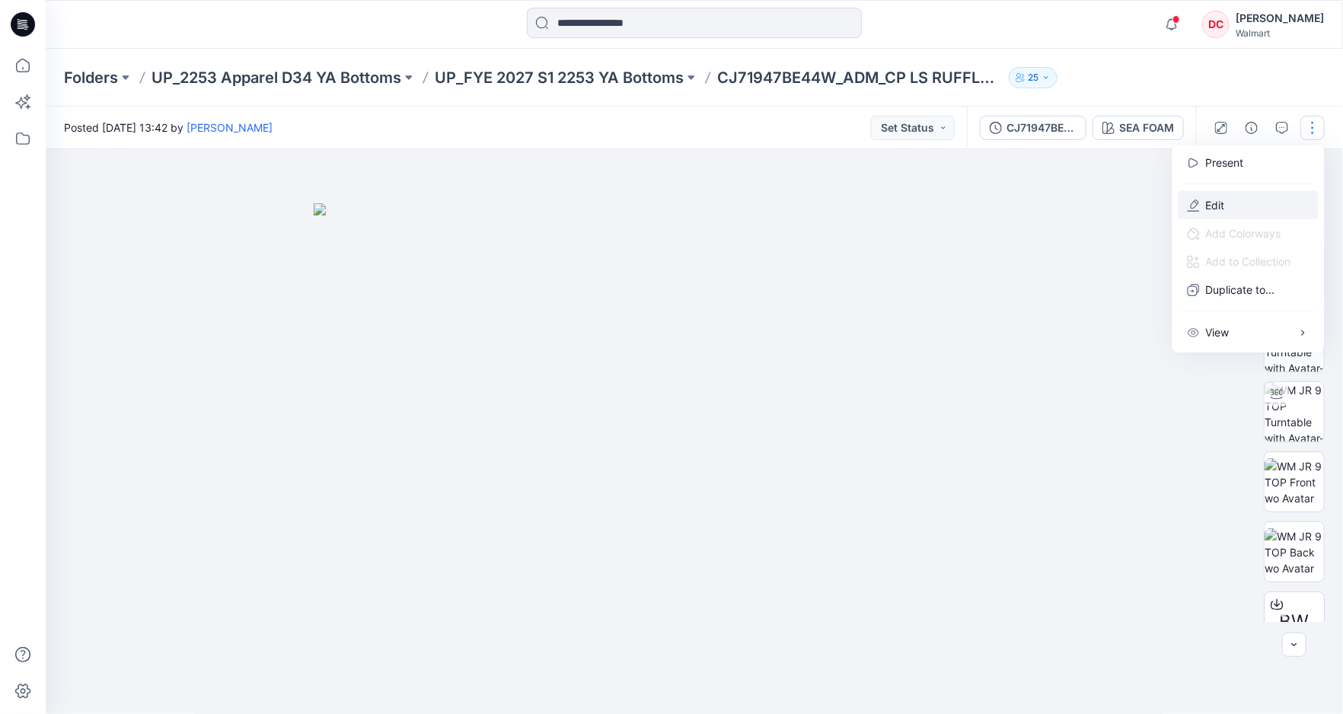
click at [1204, 200] on button "Edit" at bounding box center [1248, 205] width 140 height 28
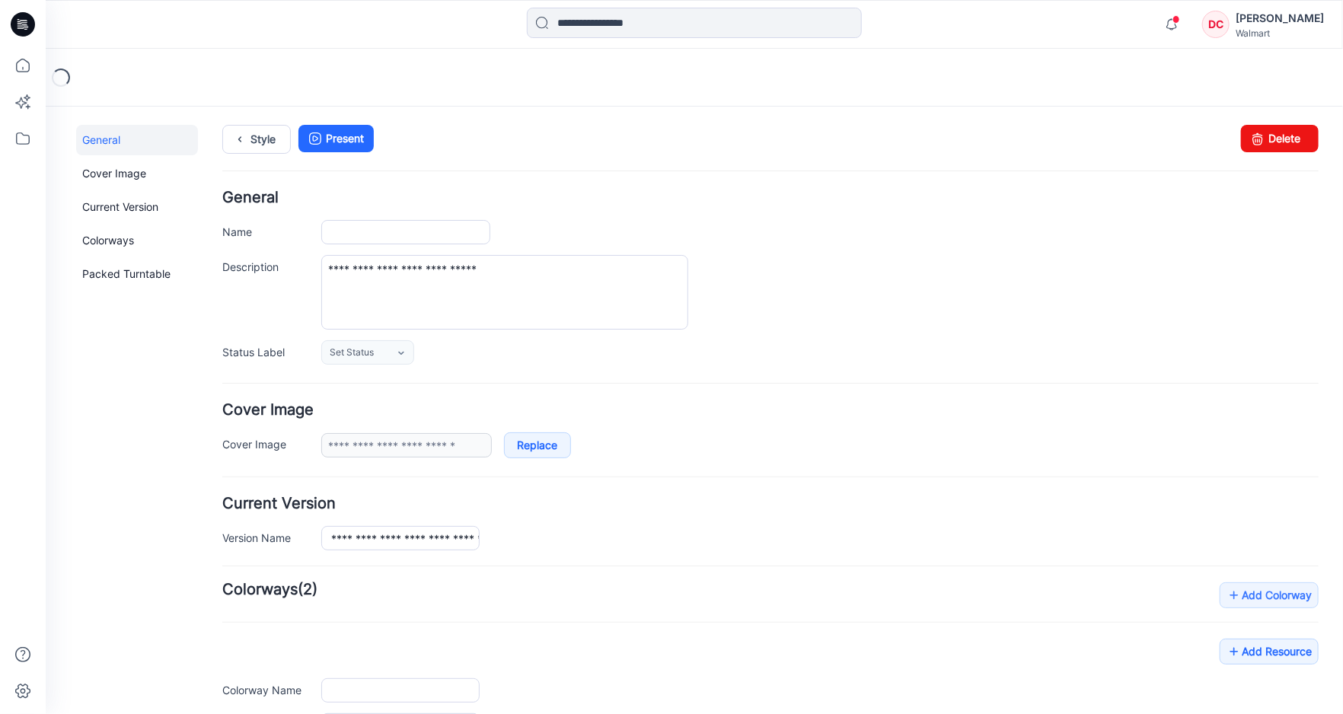
type input "**********"
type input "********"
type input "**********"
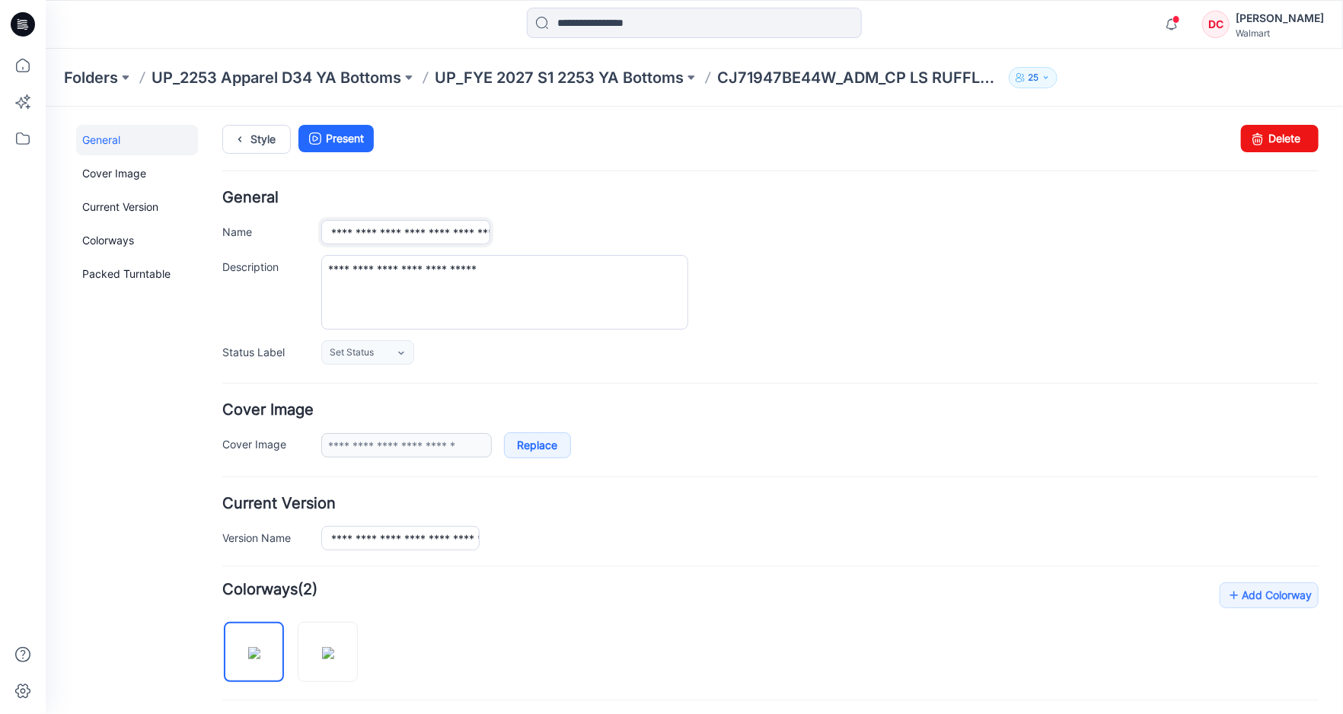
click at [401, 232] on input "**********" at bounding box center [404, 231] width 169 height 24
type input "**********"
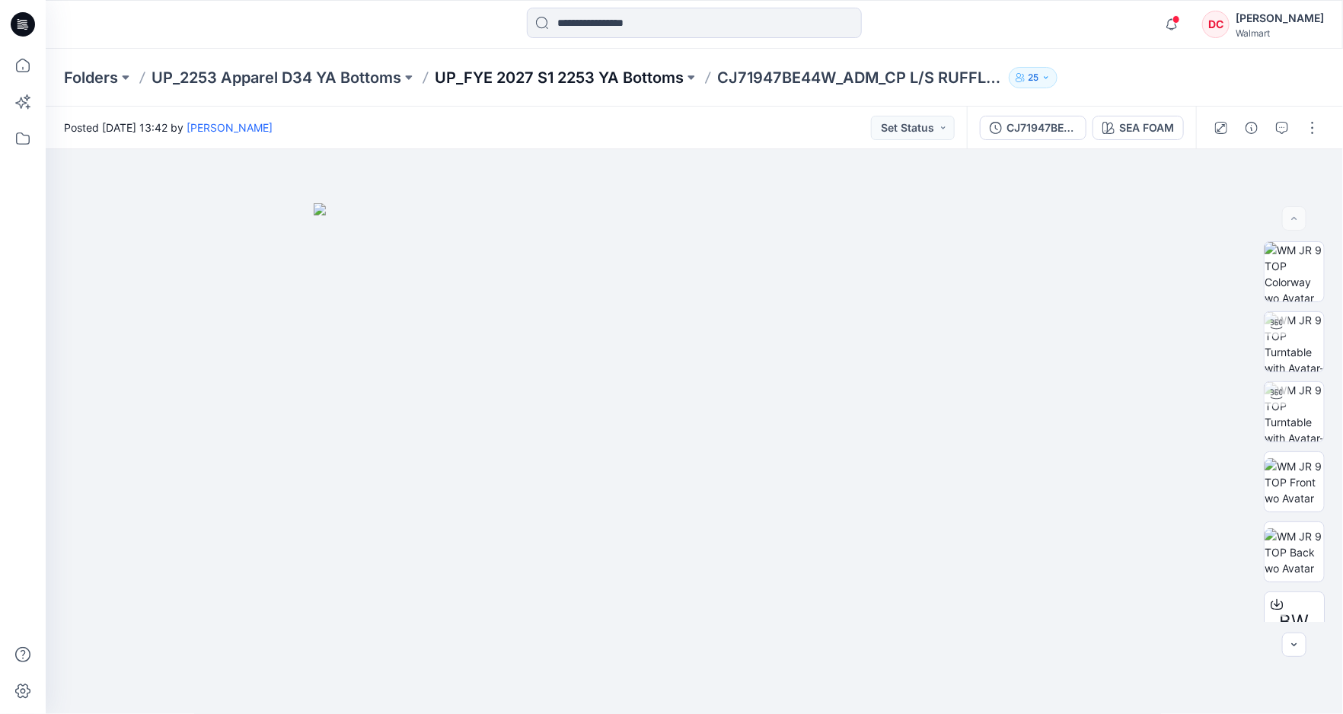
click at [521, 73] on p "UP_FYE 2027 S1 2253 YA Bottoms" at bounding box center [559, 77] width 249 height 21
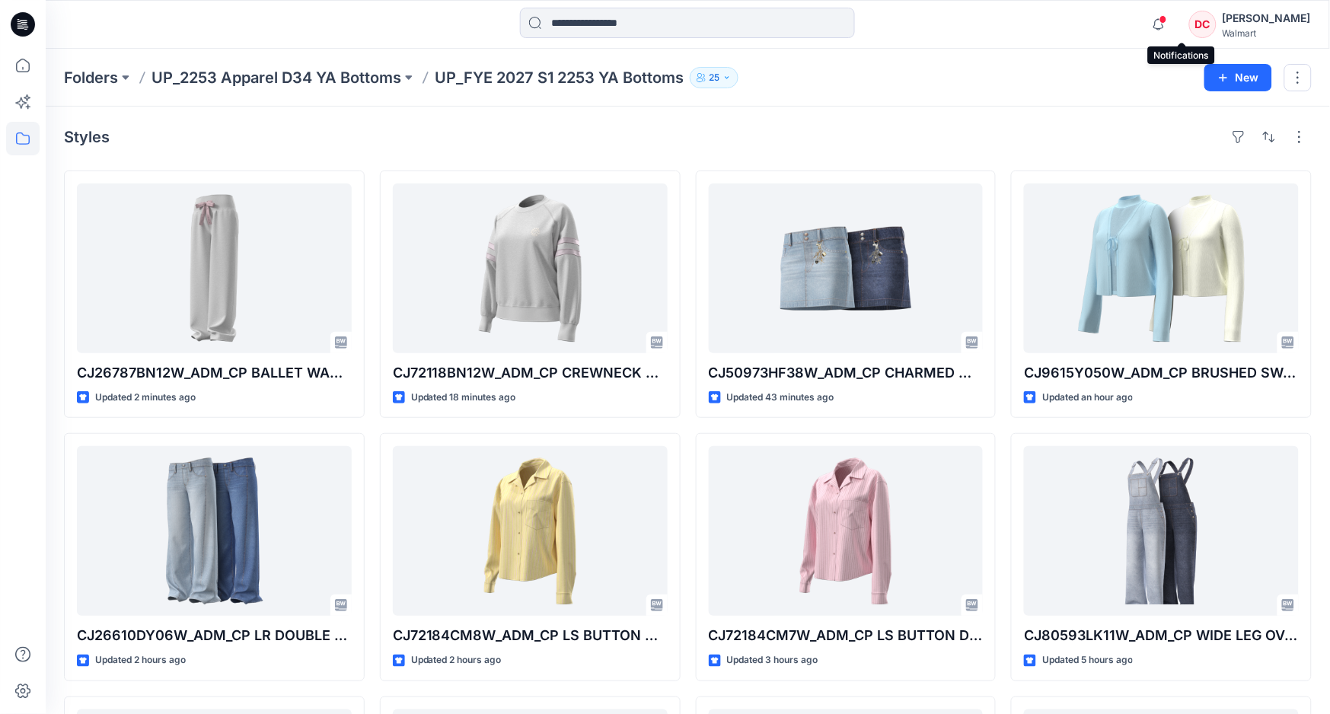
click at [1167, 18] on span at bounding box center [1163, 19] width 8 height 8
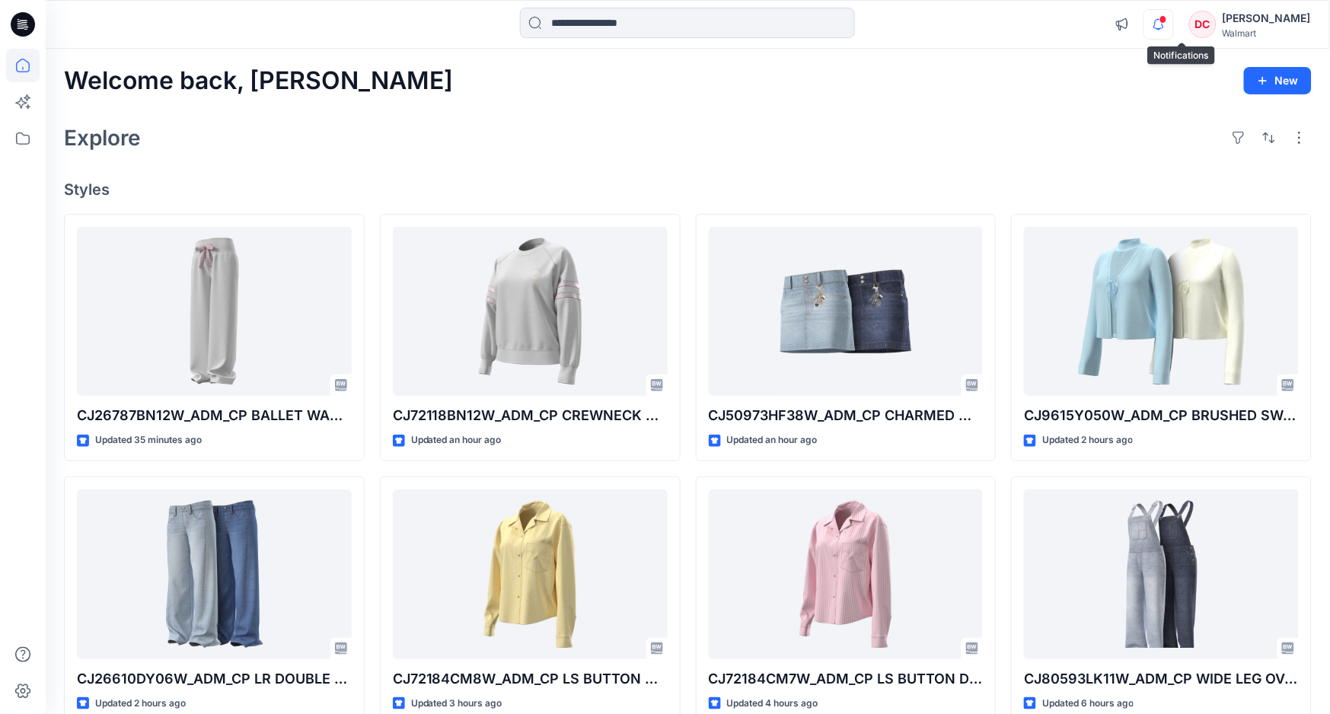
click at [1173, 18] on icon "button" at bounding box center [1158, 24] width 29 height 30
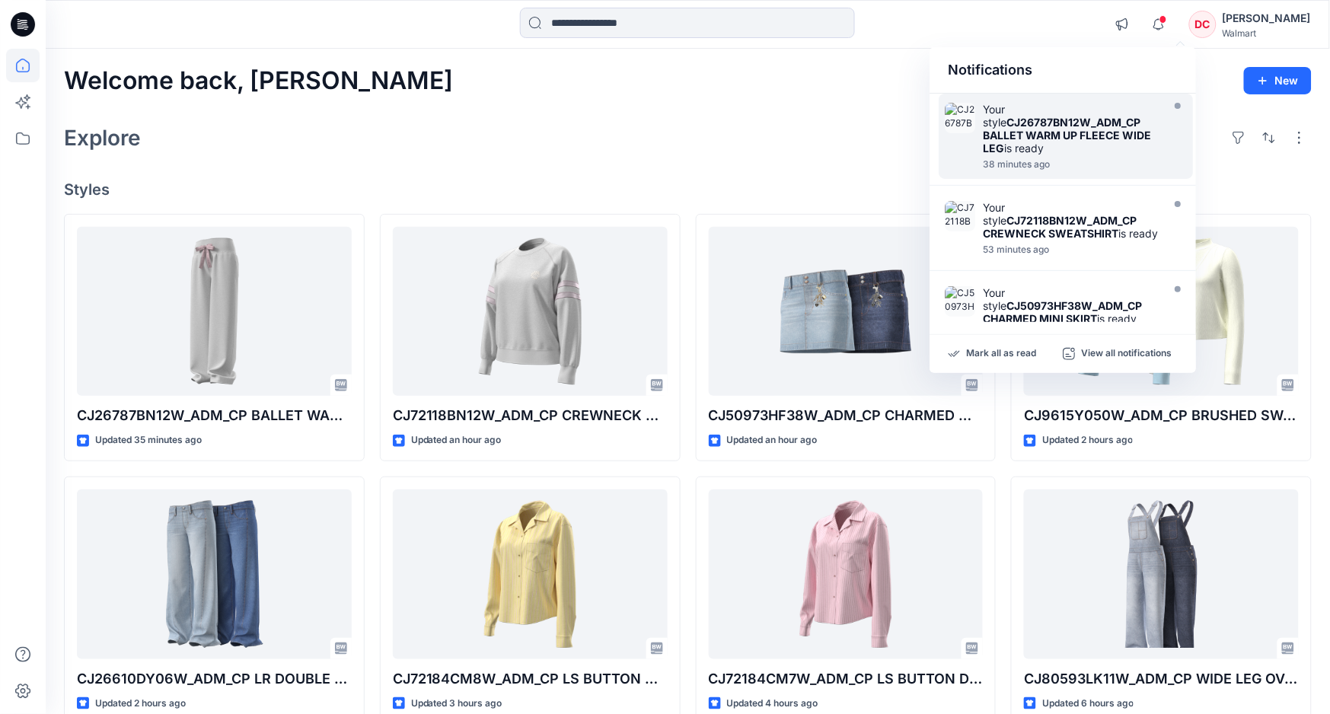
click at [1051, 116] on strong "CJ26787BN12W_ADM_CP BALLET WARM UP FLEECE WIDE LEG" at bounding box center [1067, 135] width 168 height 39
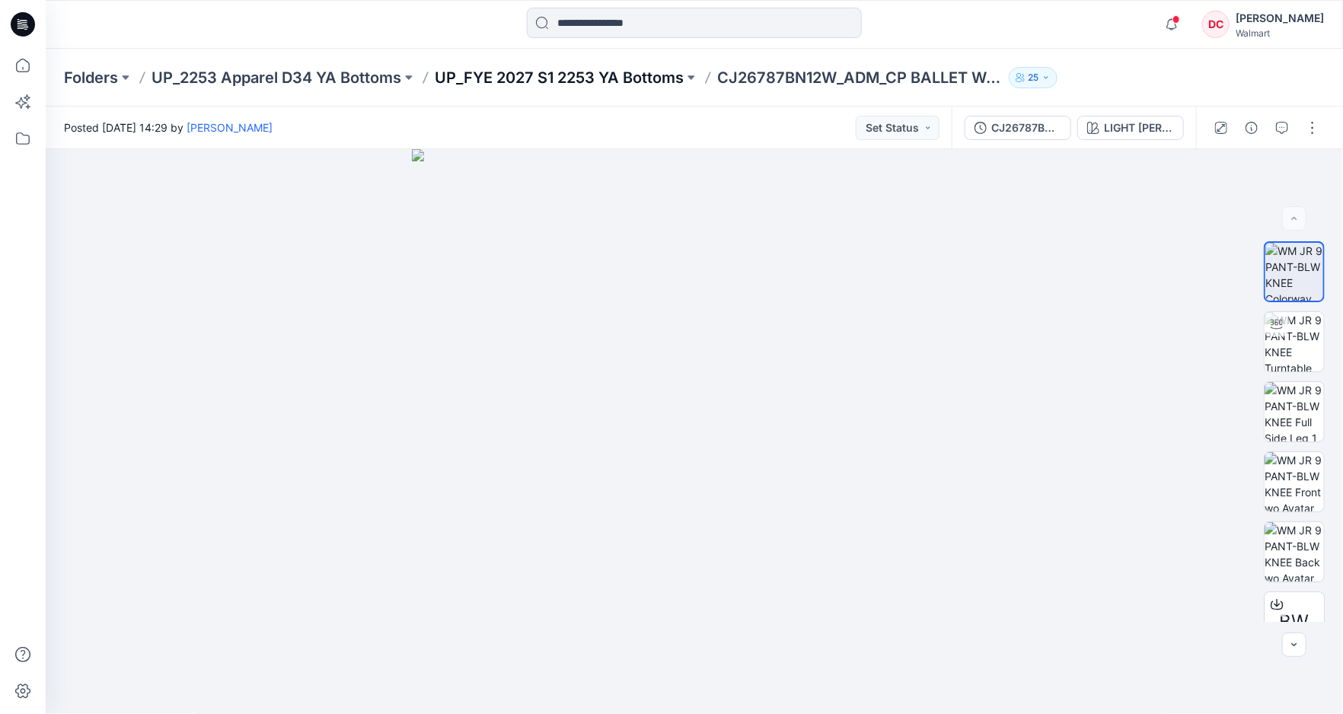
click at [604, 78] on p "UP_FYE 2027 S1 2253 YA Bottoms" at bounding box center [559, 77] width 249 height 21
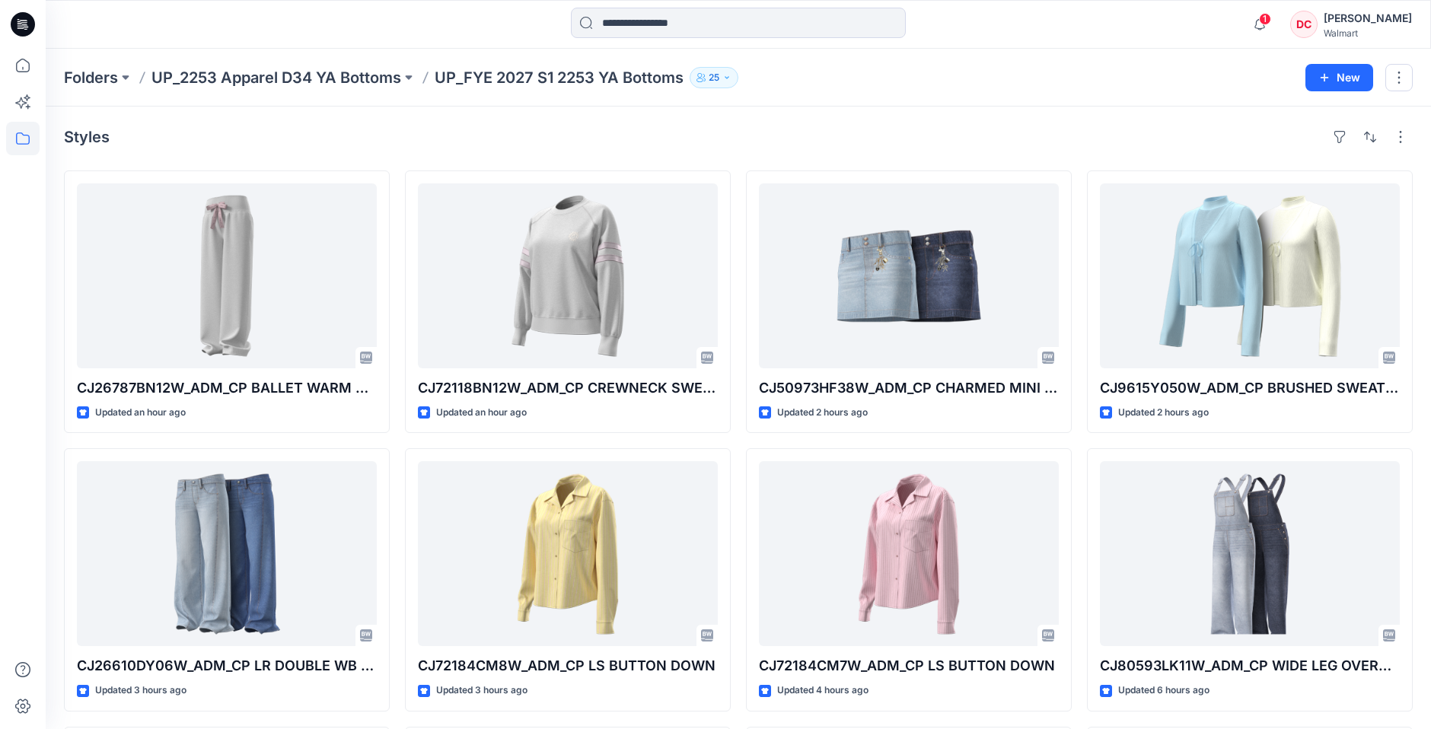
click at [501, 80] on p "UP_FYE 2027 S1 2253 YA Bottoms" at bounding box center [559, 77] width 249 height 21
click at [371, 81] on p "UP_2253 Apparel D34 YA Bottoms" at bounding box center [276, 77] width 250 height 21
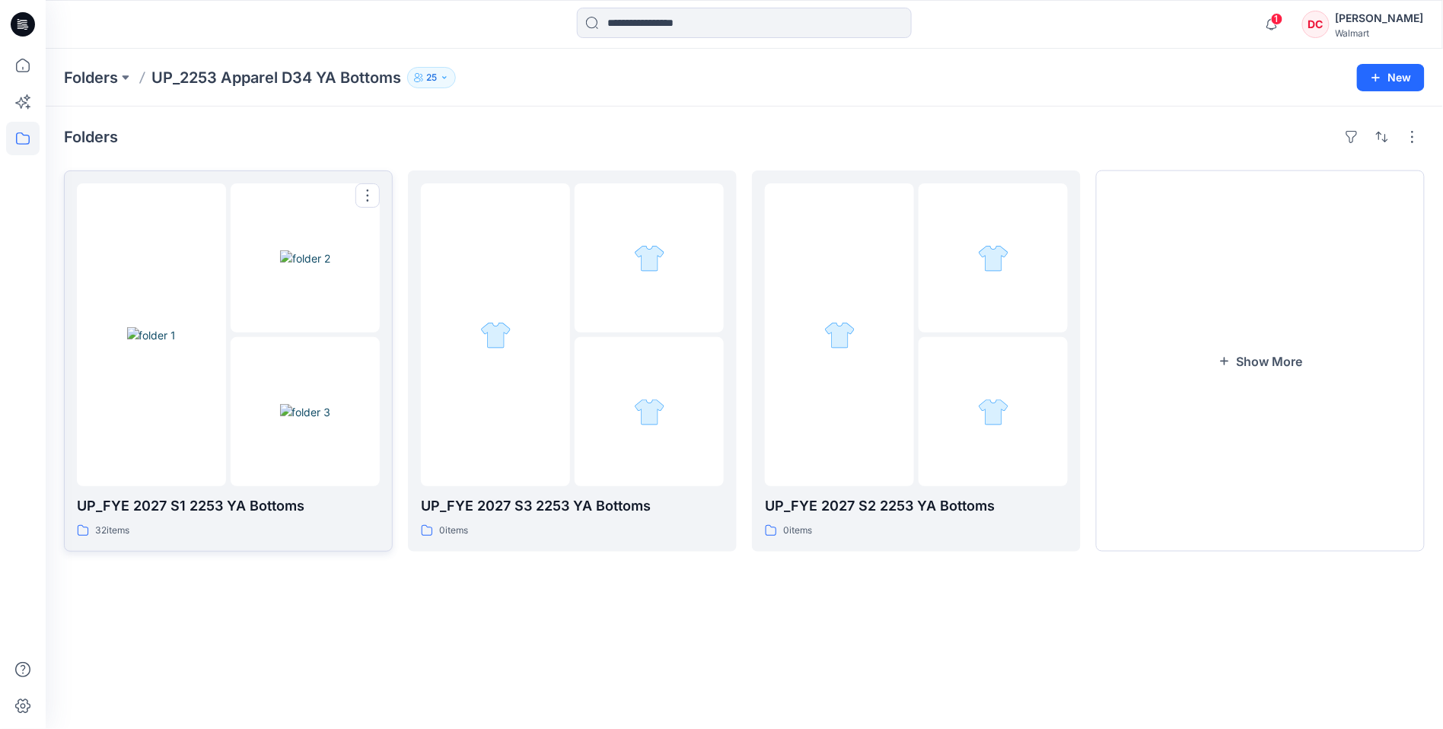
click at [280, 266] on img at bounding box center [305, 258] width 50 height 16
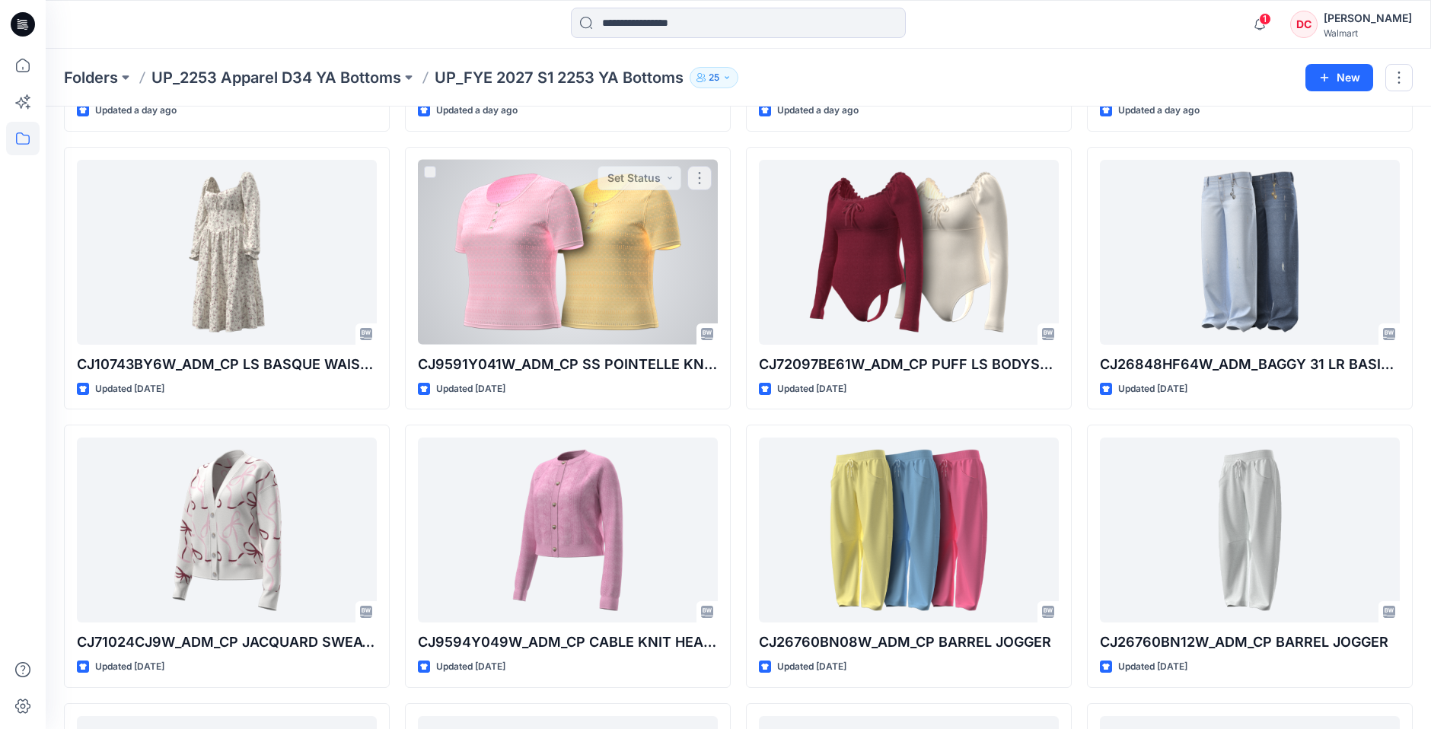
scroll to position [1297, 0]
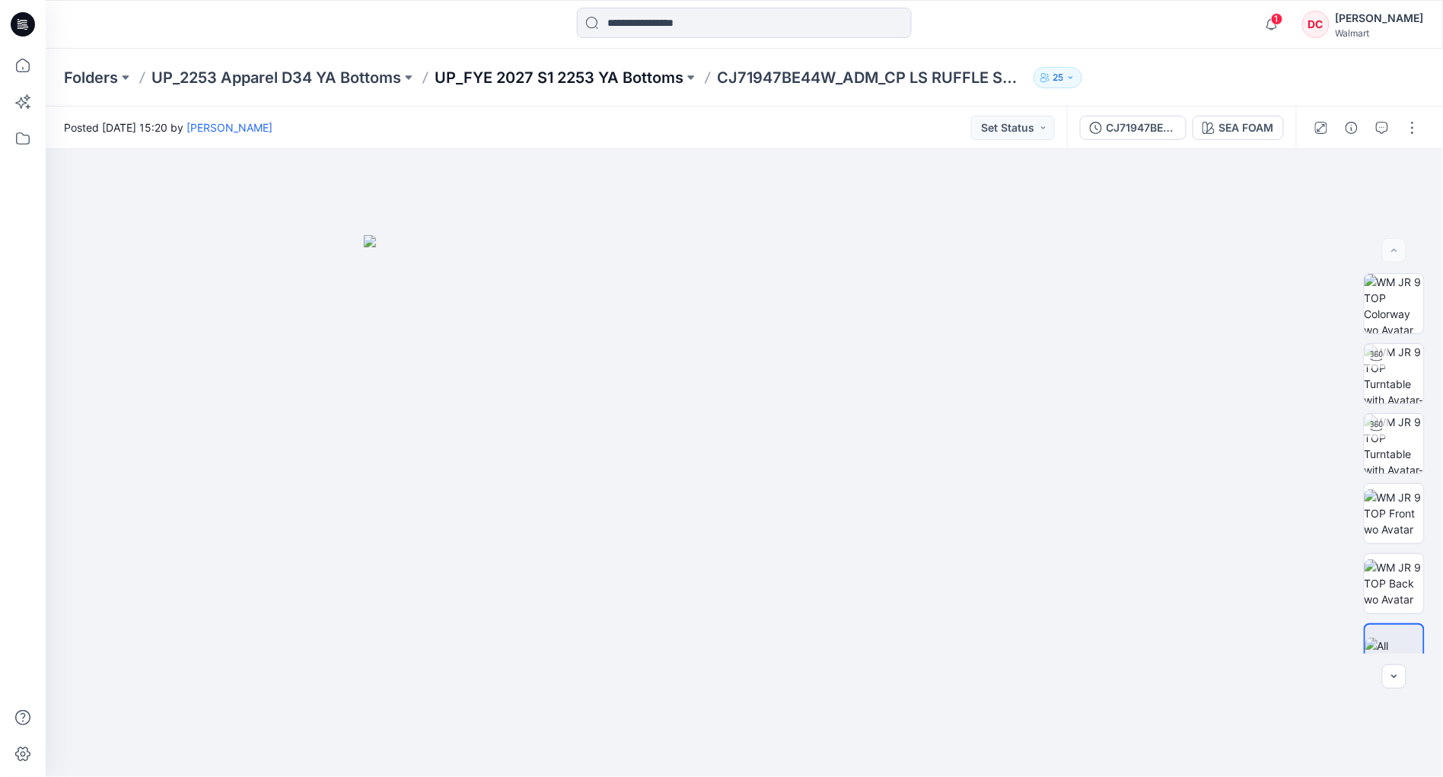
click at [556, 78] on p "UP_FYE 2027 S1 2253 YA Bottoms" at bounding box center [559, 77] width 249 height 21
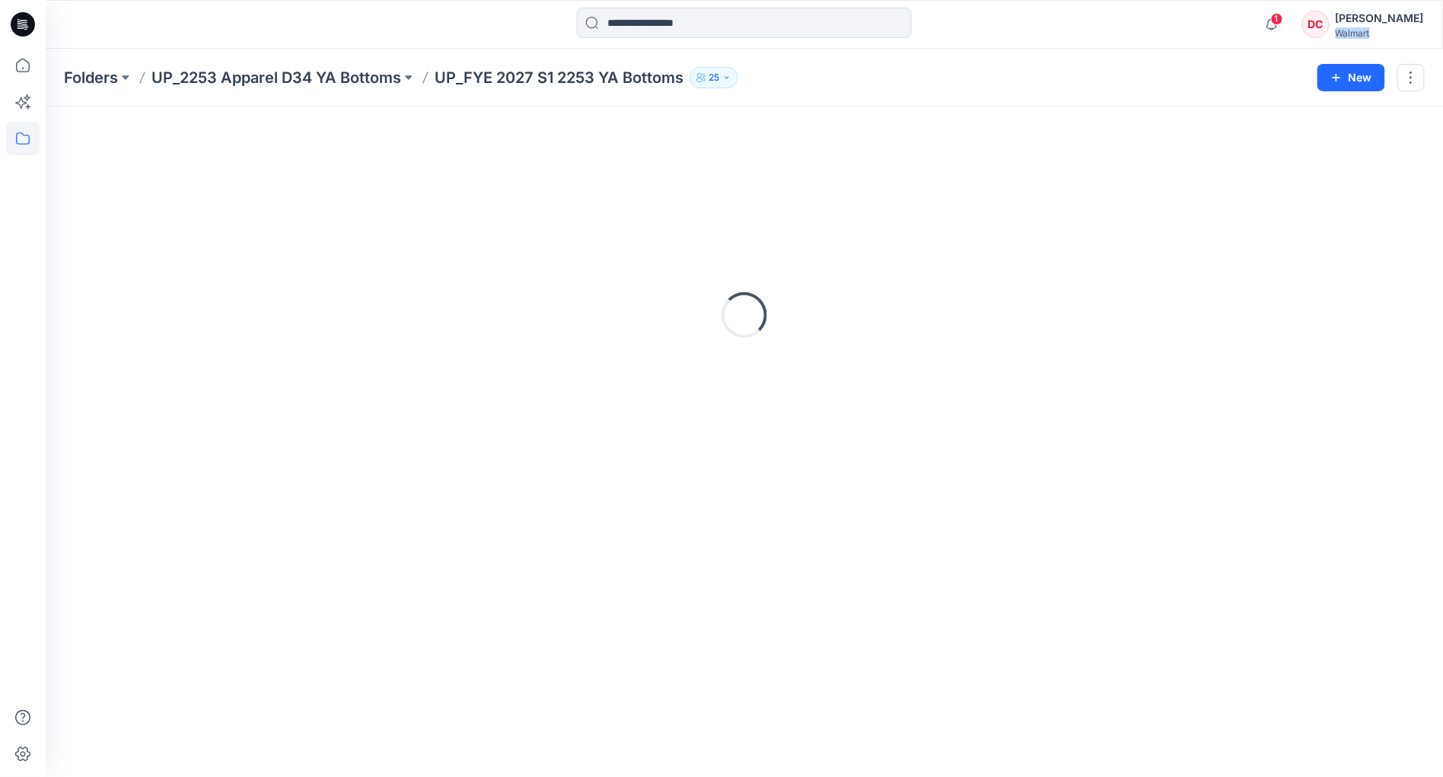
click at [556, 78] on div "Folders UP_2253 Apparel D34 YA Bottoms UP_FYE 2027 S1 2253 YA Bottoms 25 New Lo…" at bounding box center [745, 413] width 1398 height 728
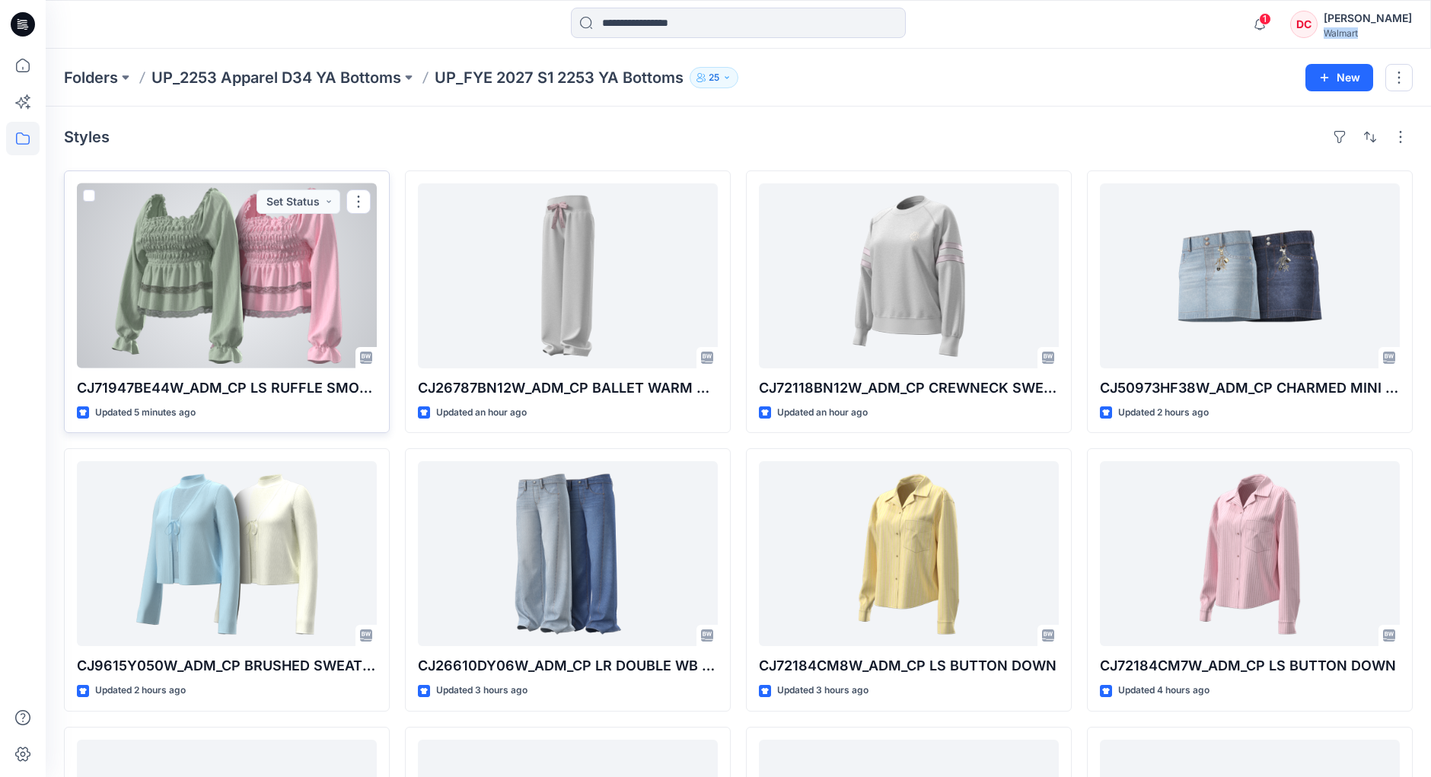
click at [215, 271] on div at bounding box center [227, 275] width 300 height 185
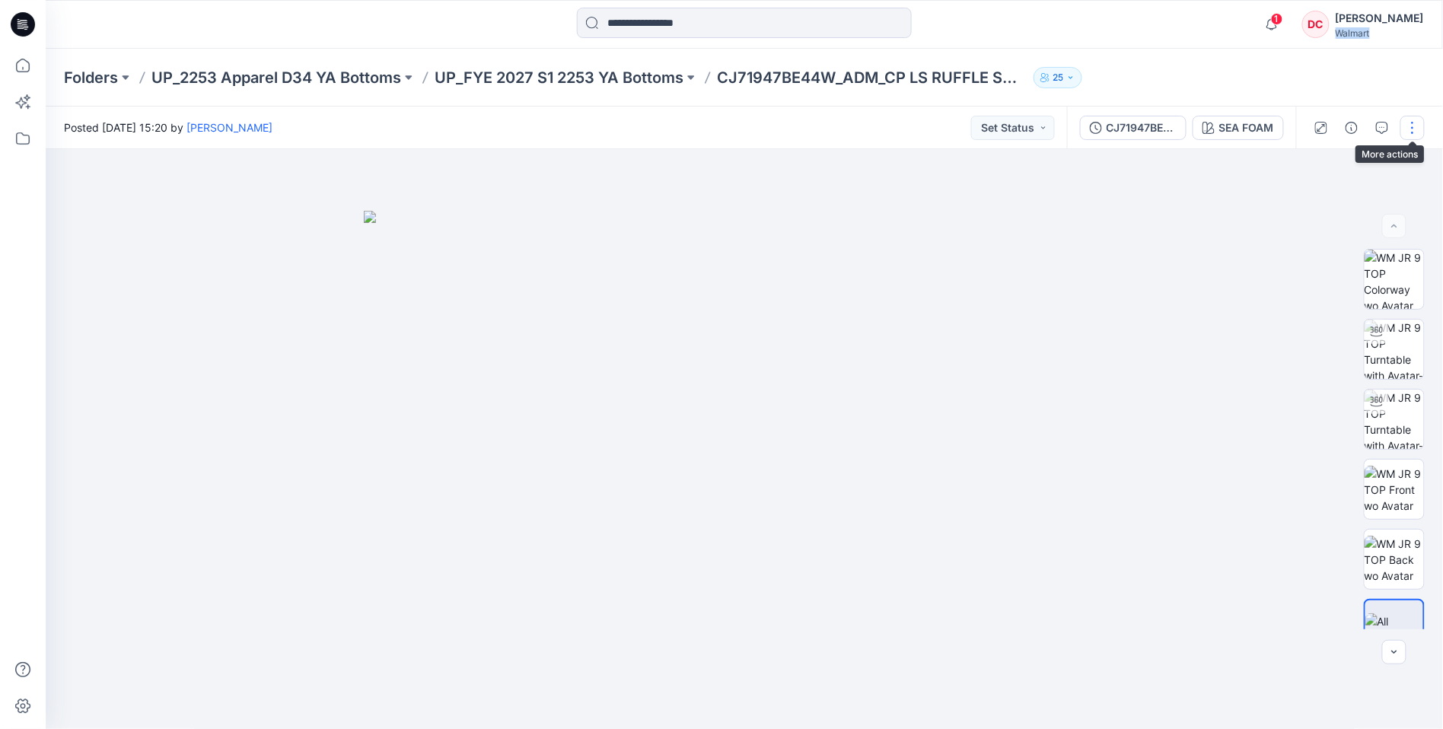
click at [1415, 126] on button "button" at bounding box center [1413, 128] width 24 height 24
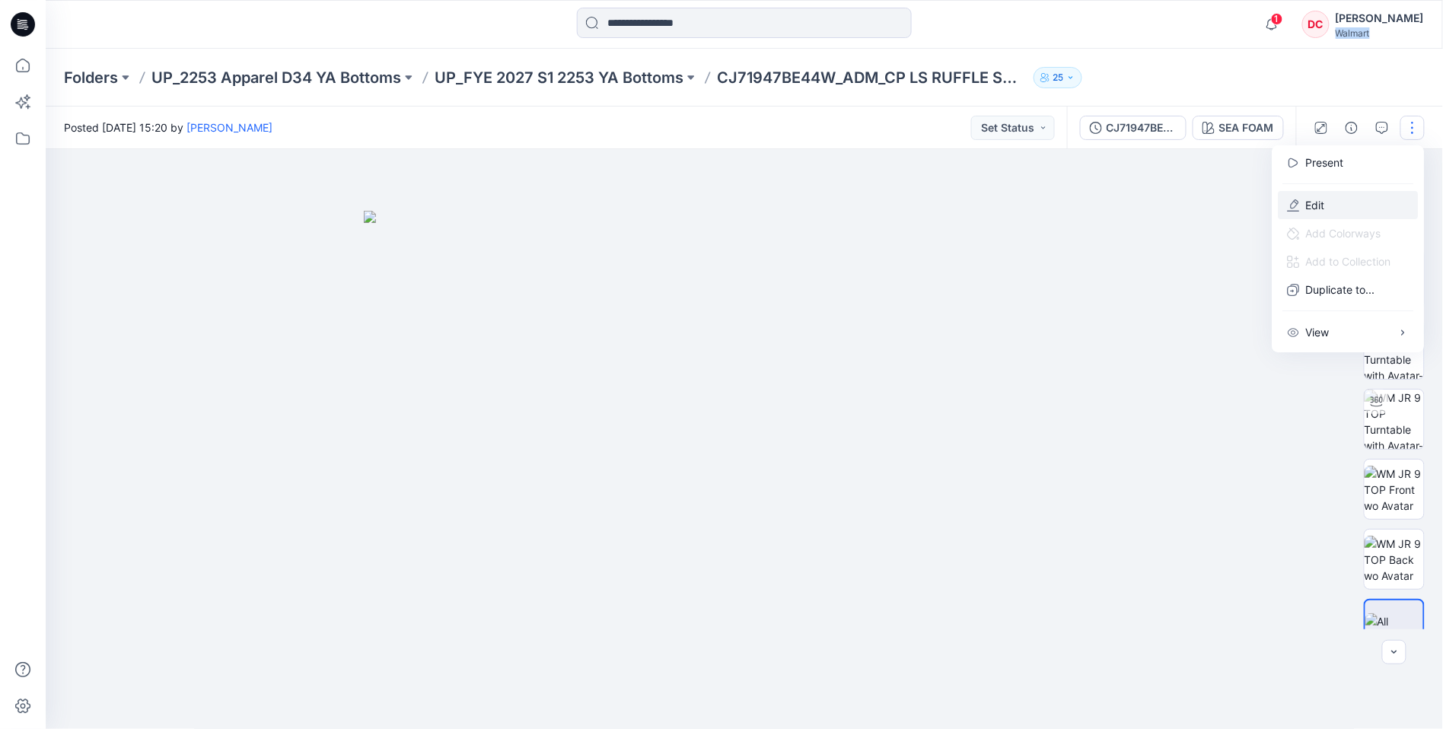
click at [1326, 202] on button "Edit" at bounding box center [1349, 205] width 140 height 28
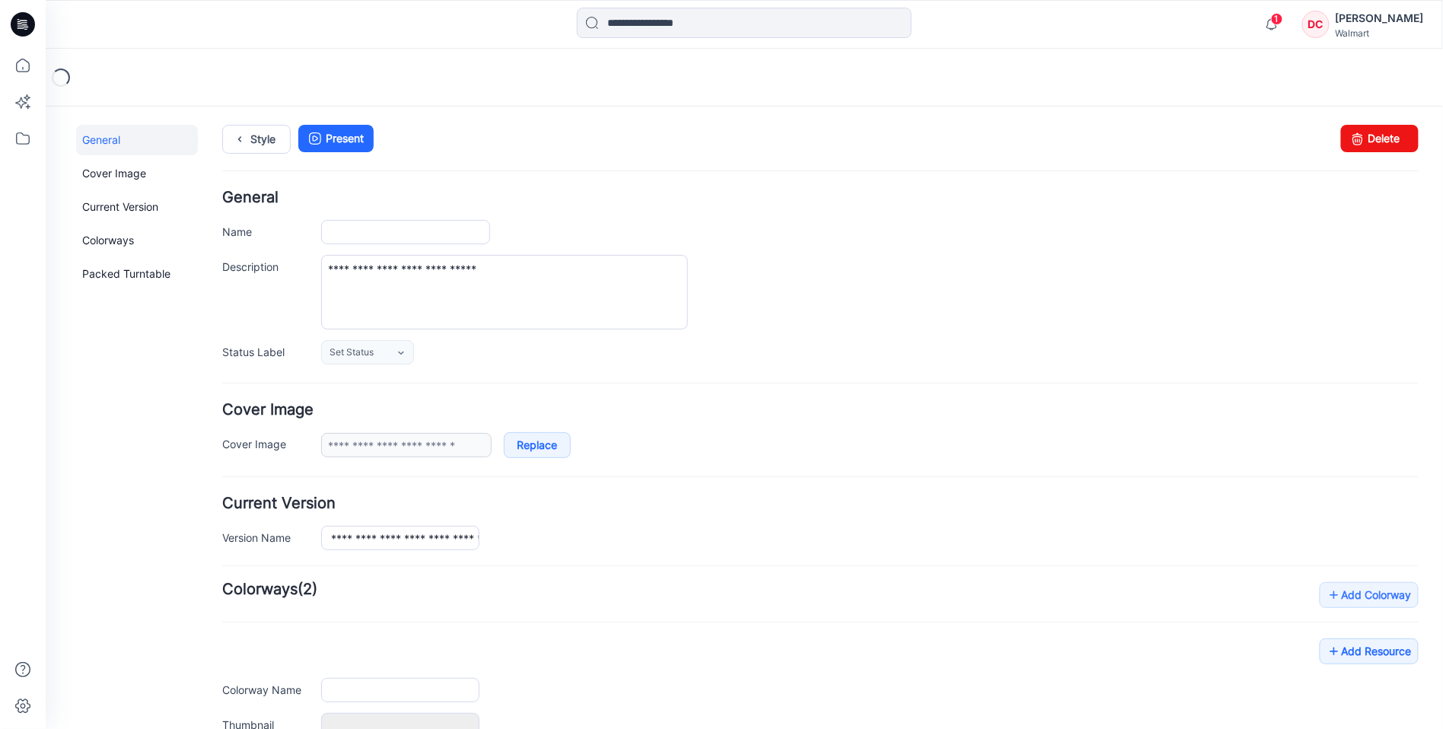
type input "**********"
type input "********"
type input "**********"
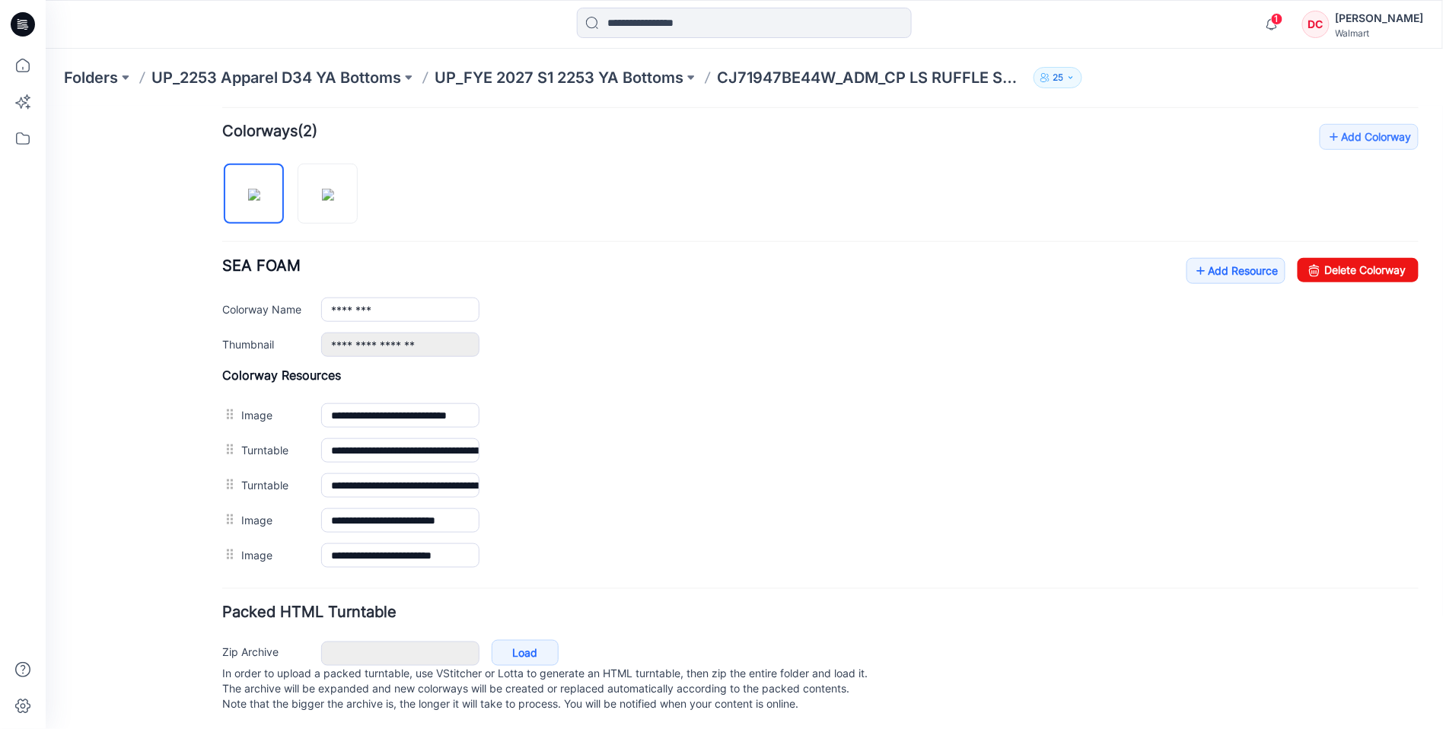
scroll to position [480, 0]
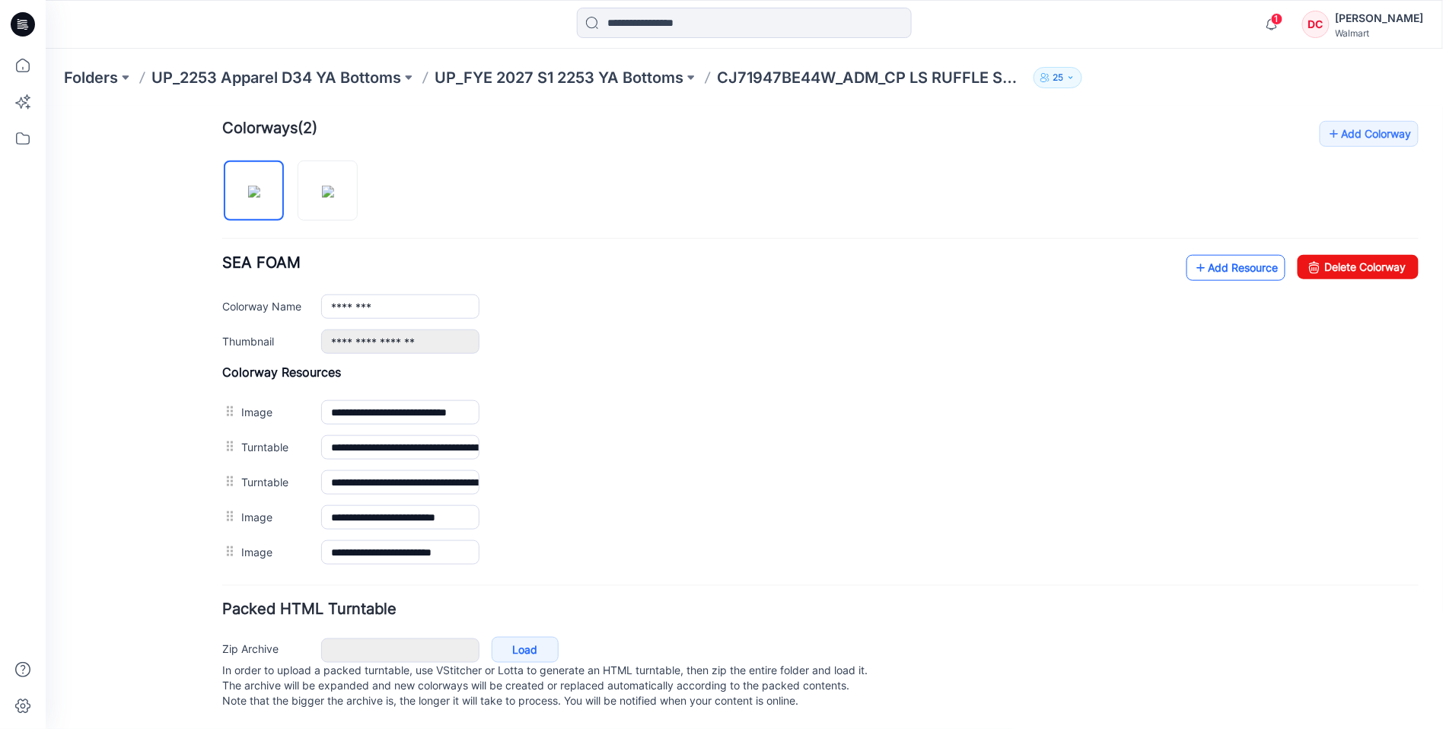
click at [1193, 255] on icon at bounding box center [1200, 267] width 15 height 24
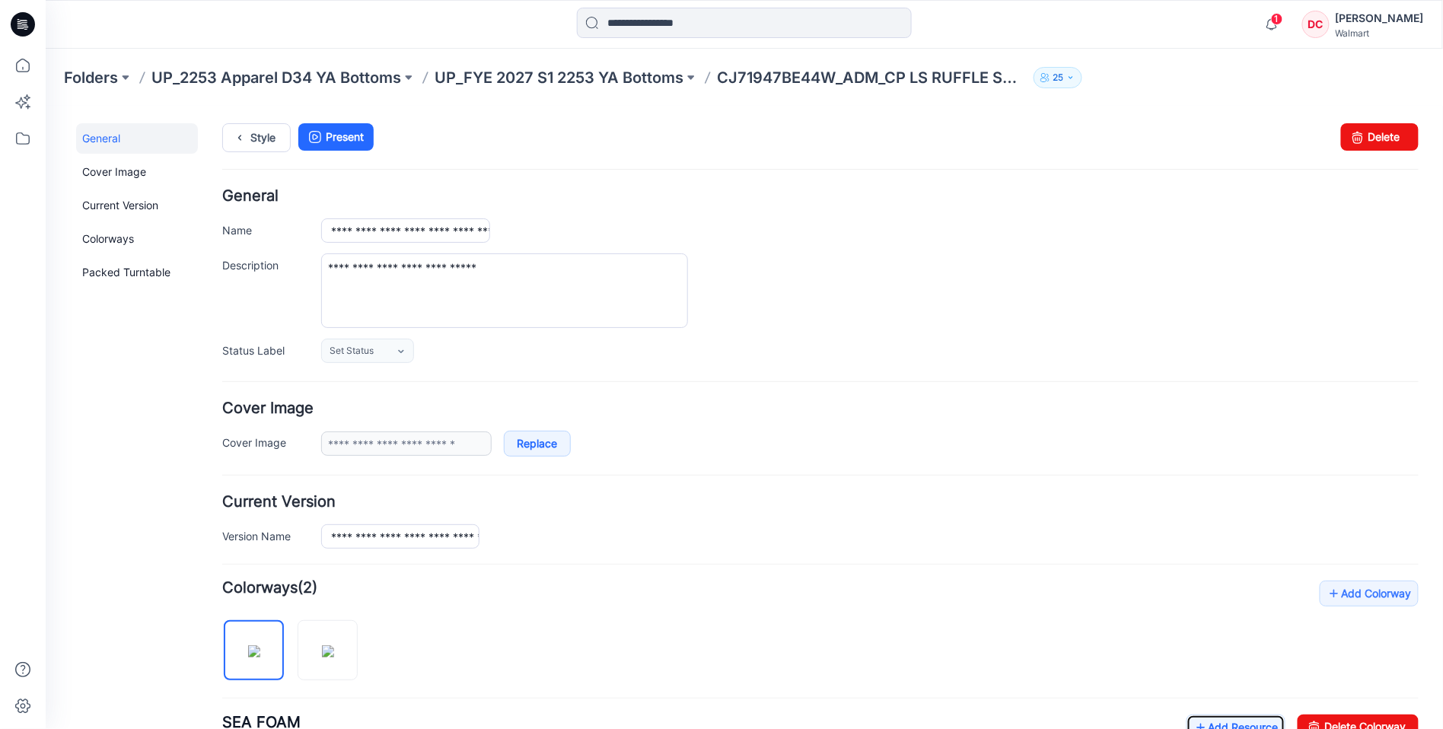
scroll to position [0, 0]
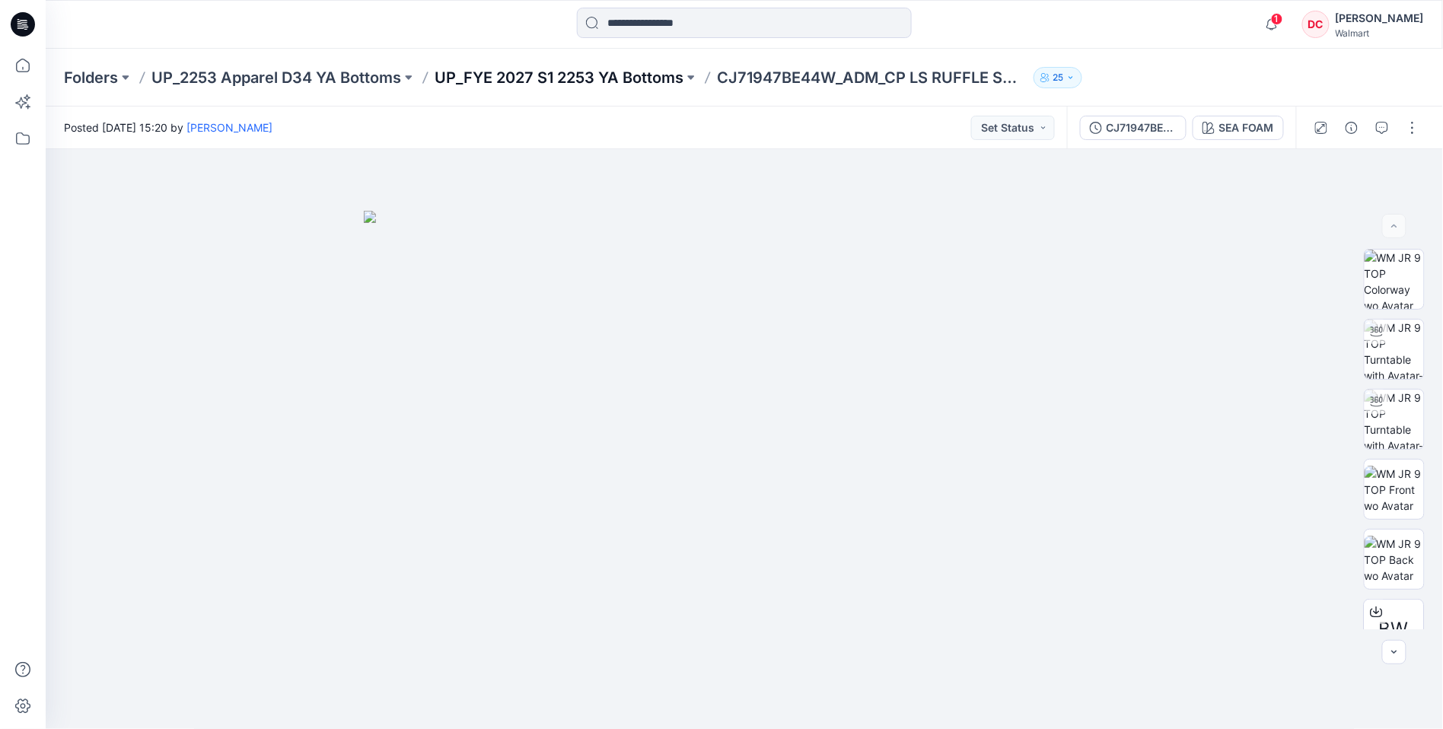
click at [553, 75] on p "UP_FYE 2027 S1 2253 YA Bottoms" at bounding box center [559, 77] width 249 height 21
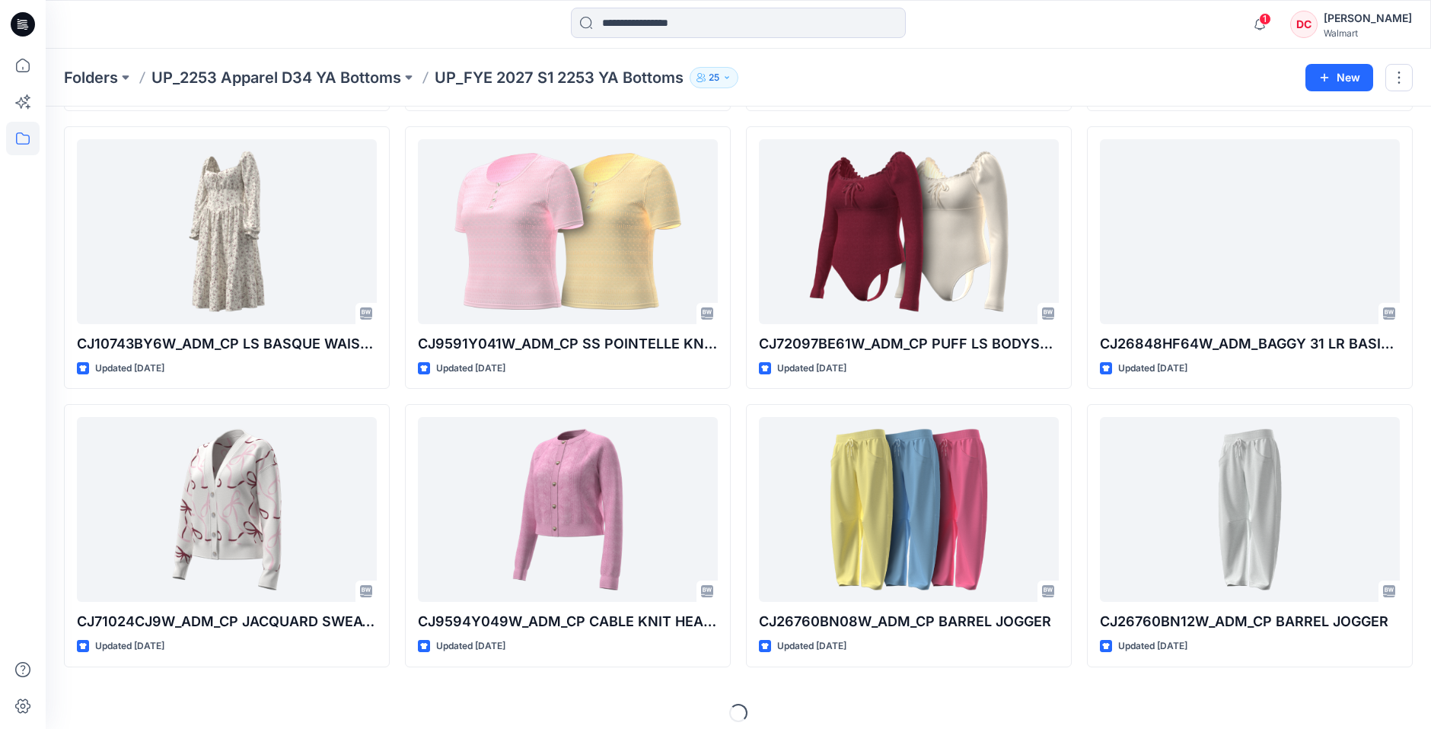
scroll to position [1168, 0]
